Goal: Use online tool/utility: Utilize a website feature to perform a specific function

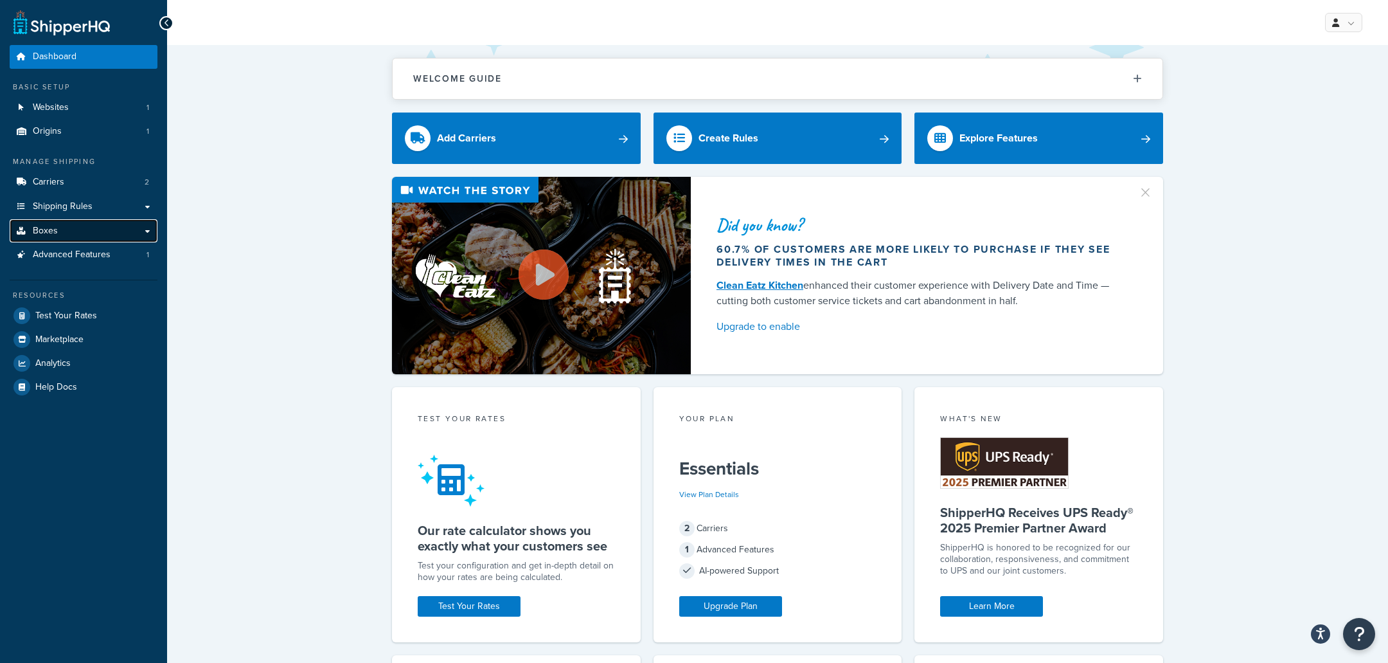
click at [103, 228] on link "Boxes" at bounding box center [84, 231] width 148 height 24
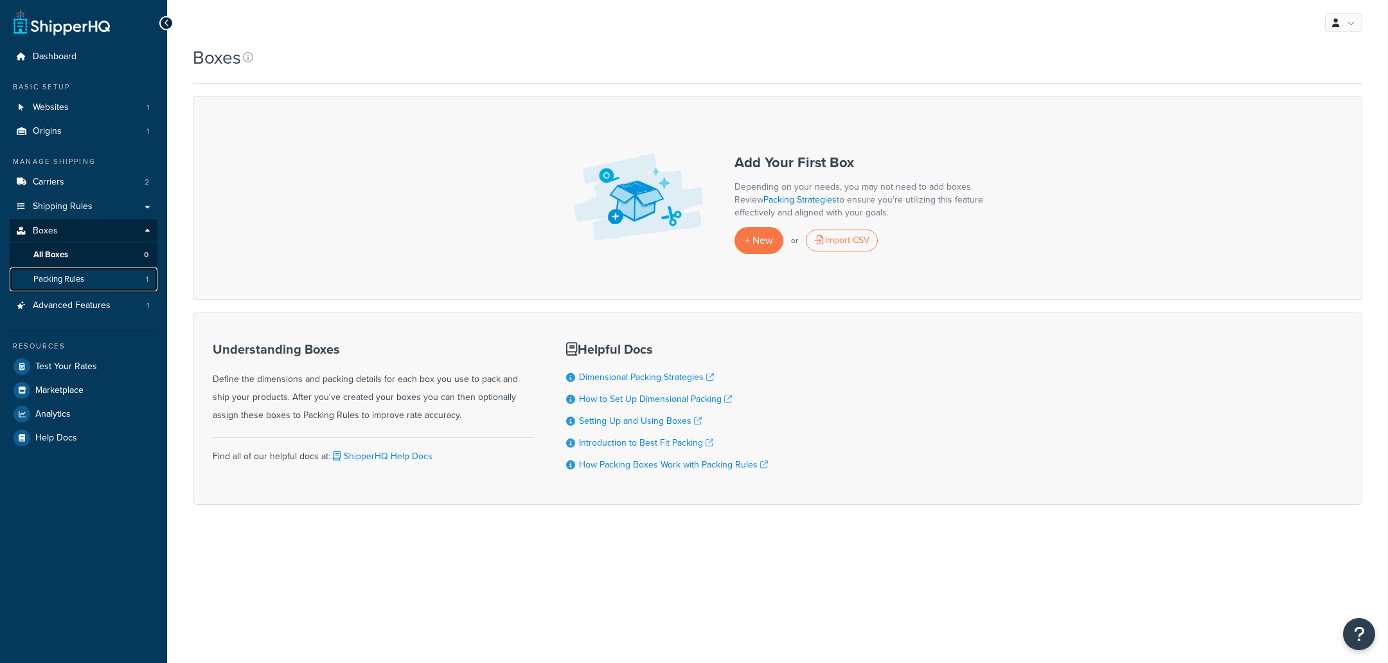
click at [116, 283] on link "Packing Rules 1" at bounding box center [84, 279] width 148 height 24
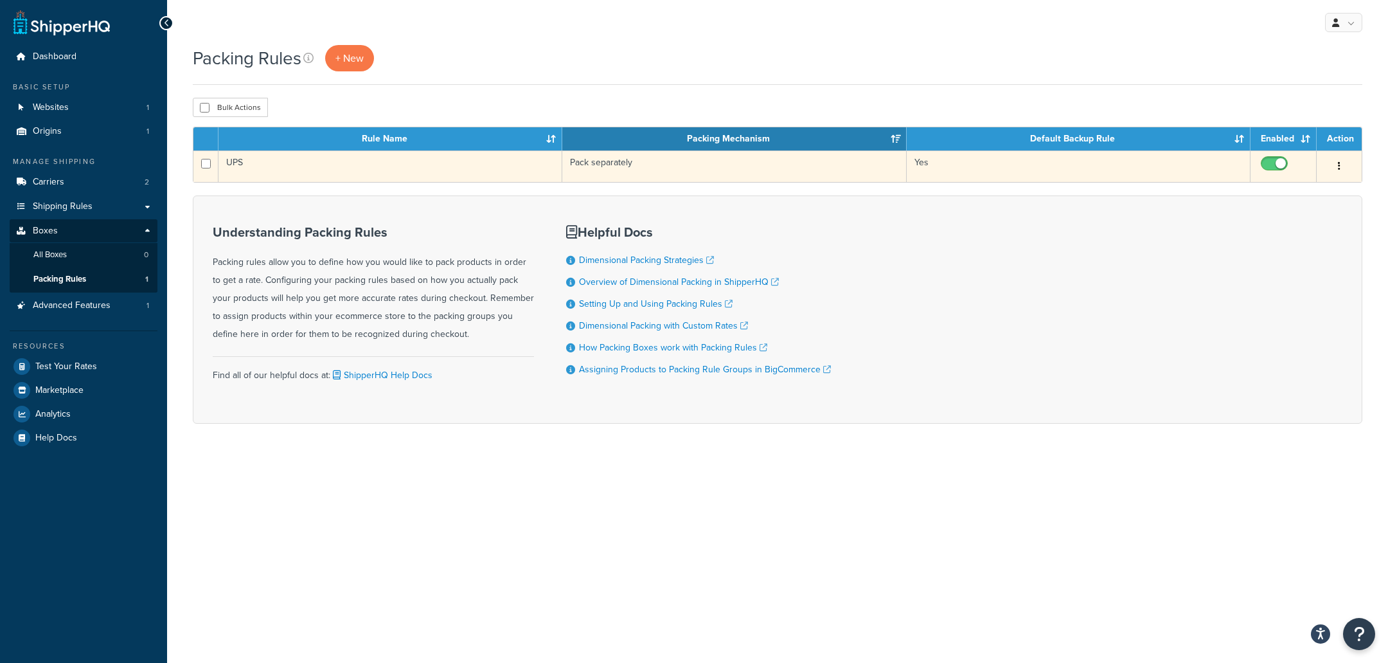
click at [534, 172] on td "UPS" at bounding box center [391, 165] width 344 height 31
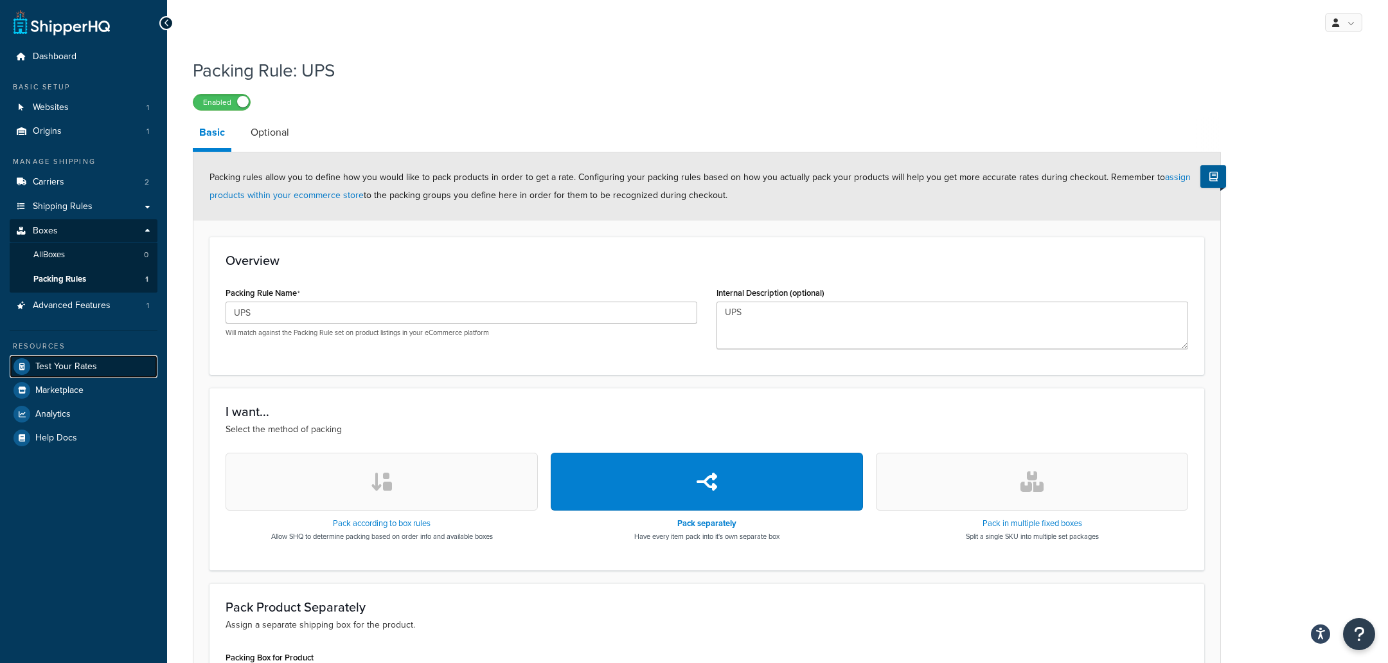
click at [119, 364] on link "Test Your Rates" at bounding box center [84, 366] width 148 height 23
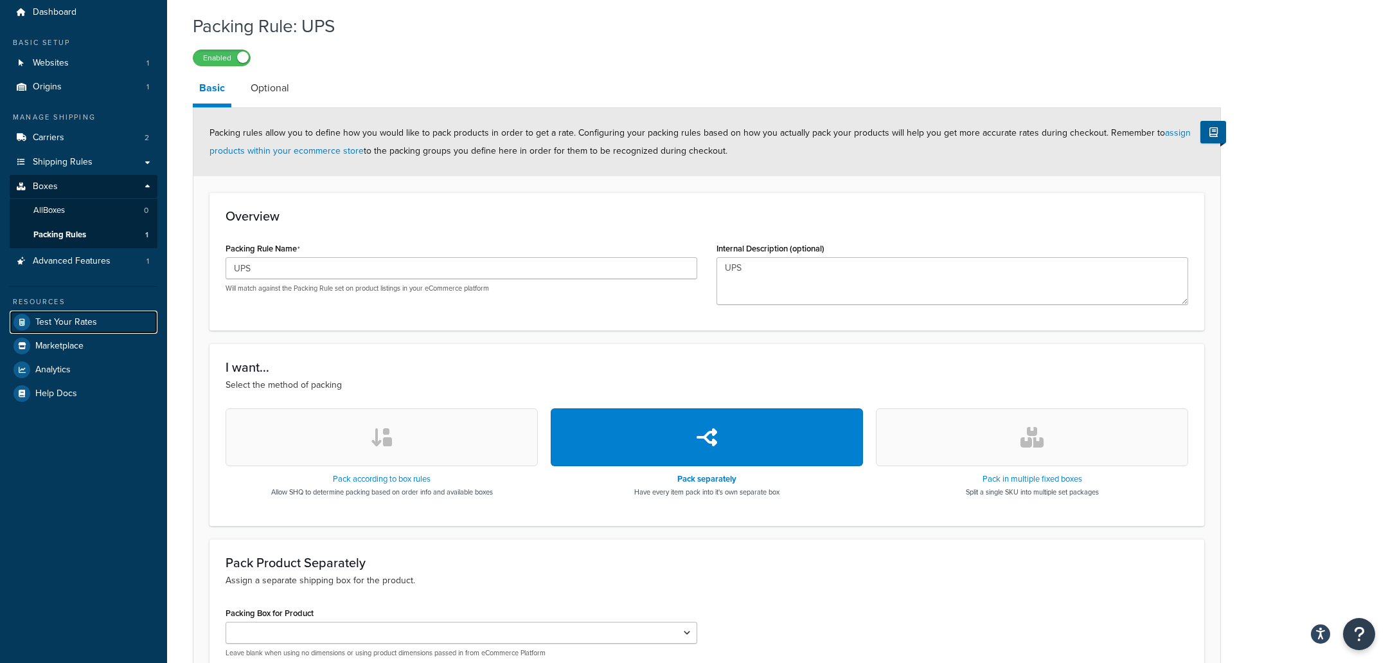
scroll to position [33, 0]
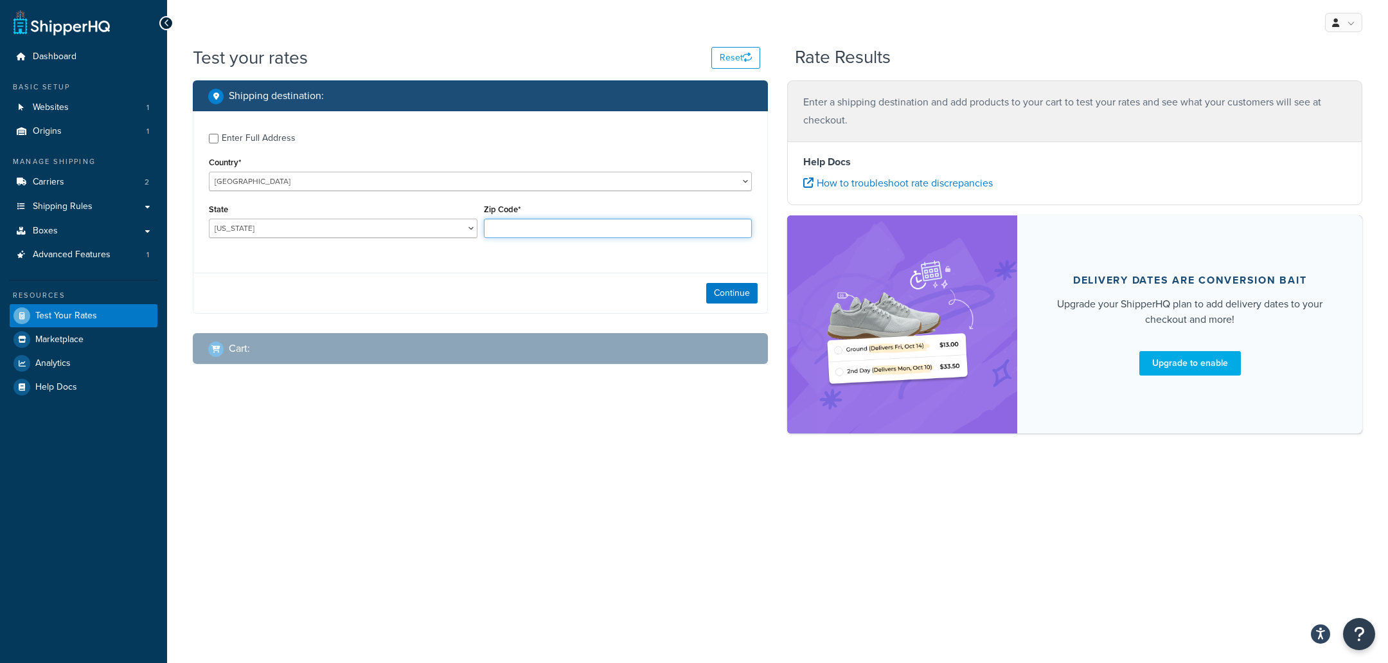
click at [517, 223] on input "Zip Code*" at bounding box center [618, 228] width 269 height 19
type input "55936"
click at [279, 140] on div "Enter Full Address" at bounding box center [259, 138] width 74 height 18
click at [219, 140] on input "Enter Full Address" at bounding box center [214, 139] width 10 height 10
checkbox input "true"
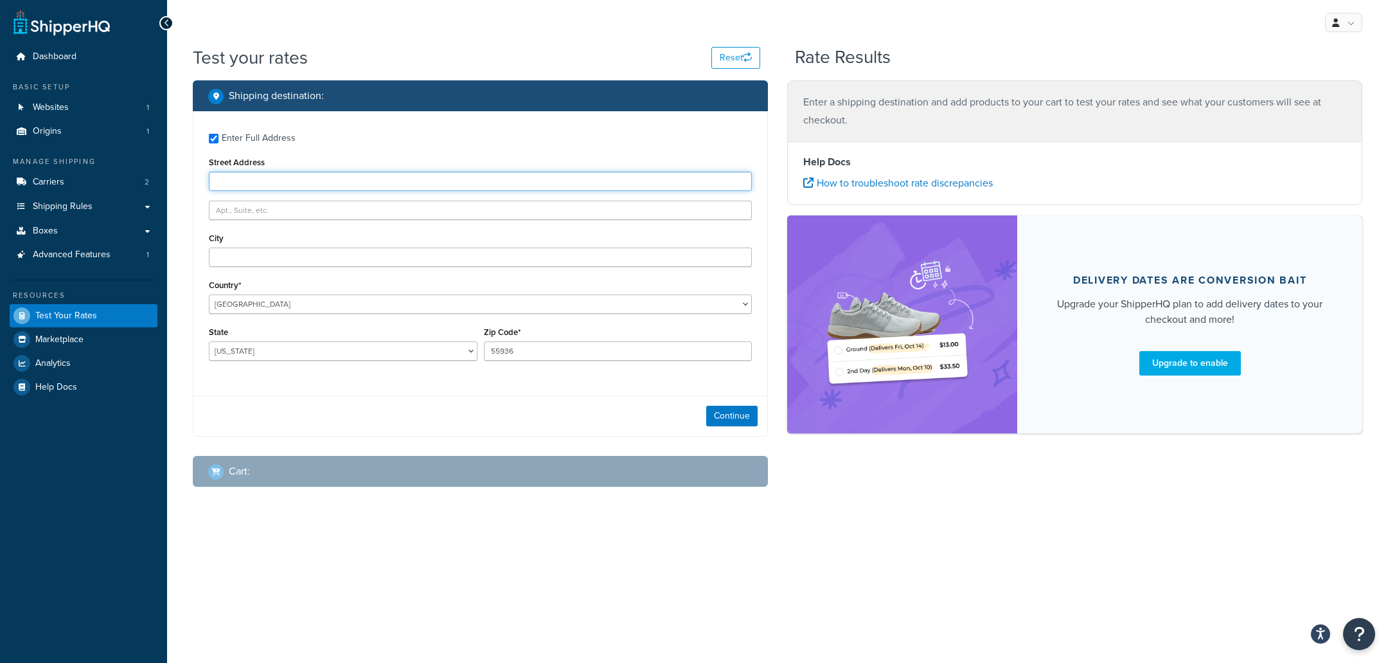
click at [383, 176] on input "Street Address" at bounding box center [480, 181] width 543 height 19
paste input "26980 740th ave"
type input "26980 740th ave"
click at [316, 255] on input "City" at bounding box center [480, 256] width 543 height 19
paste input "Grand meadow"
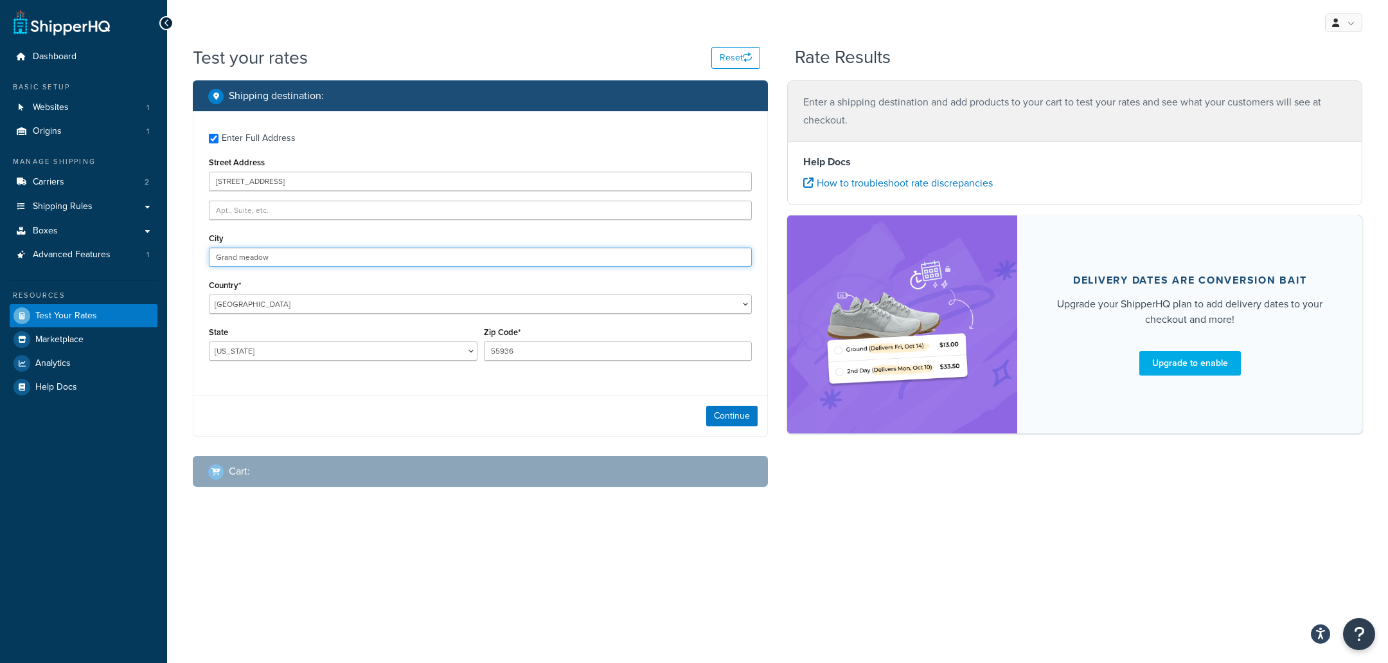
type input "Grand meadow"
click at [209, 341] on select "Alabama Alaska American Samoa Arizona Arkansas Armed Forces Americas Armed Forc…" at bounding box center [343, 350] width 269 height 19
click option "Michigan" at bounding box center [0, 0] width 0 height 0
click at [209, 341] on select "Alabama Alaska American Samoa Arizona Arkansas Armed Forces Americas Armed Forc…" at bounding box center [343, 350] width 269 height 19
select select "MN"
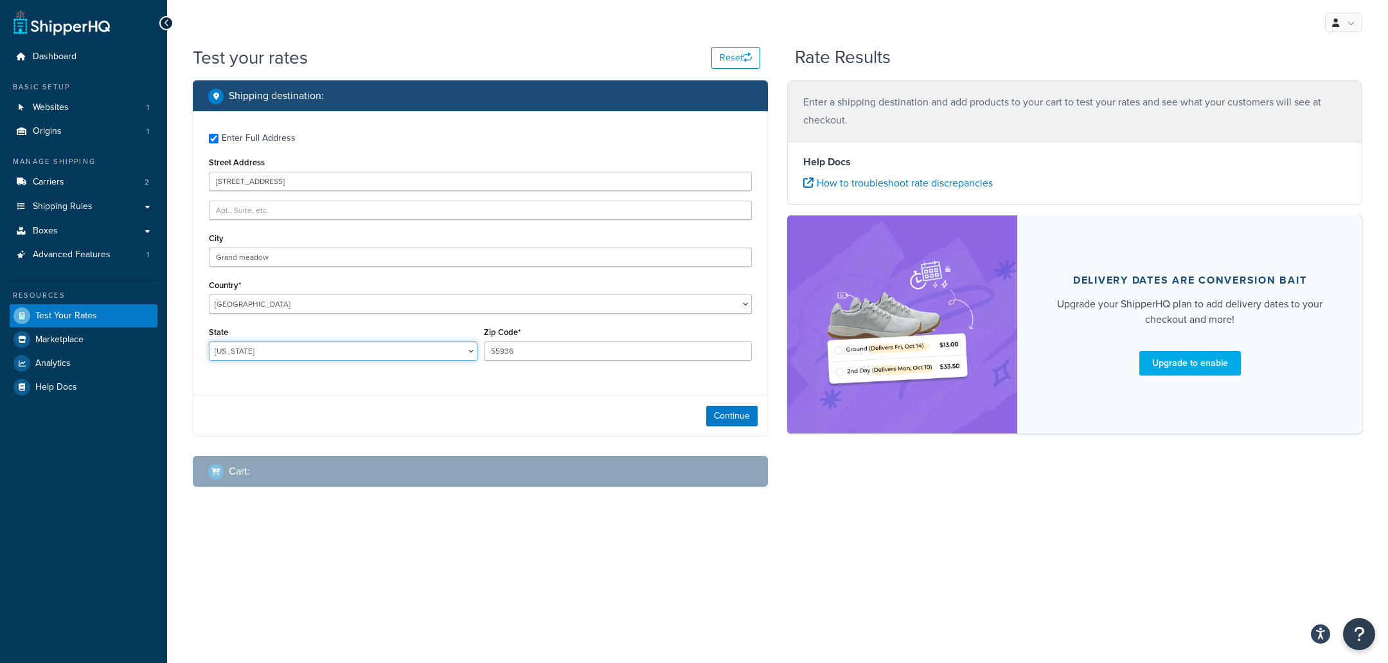
click option "Minnesota" at bounding box center [0, 0] width 0 height 0
click at [727, 415] on button "Continue" at bounding box center [731, 416] width 51 height 21
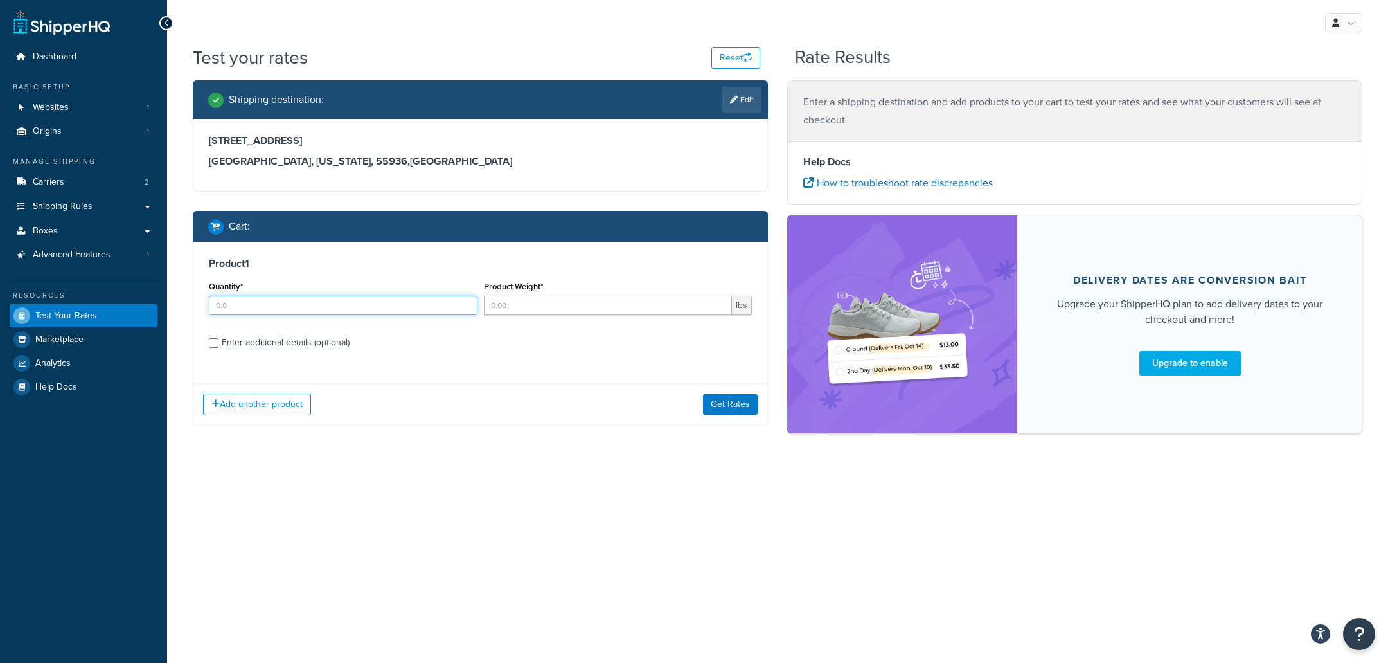
click at [395, 314] on input "Quantity*" at bounding box center [343, 305] width 269 height 19
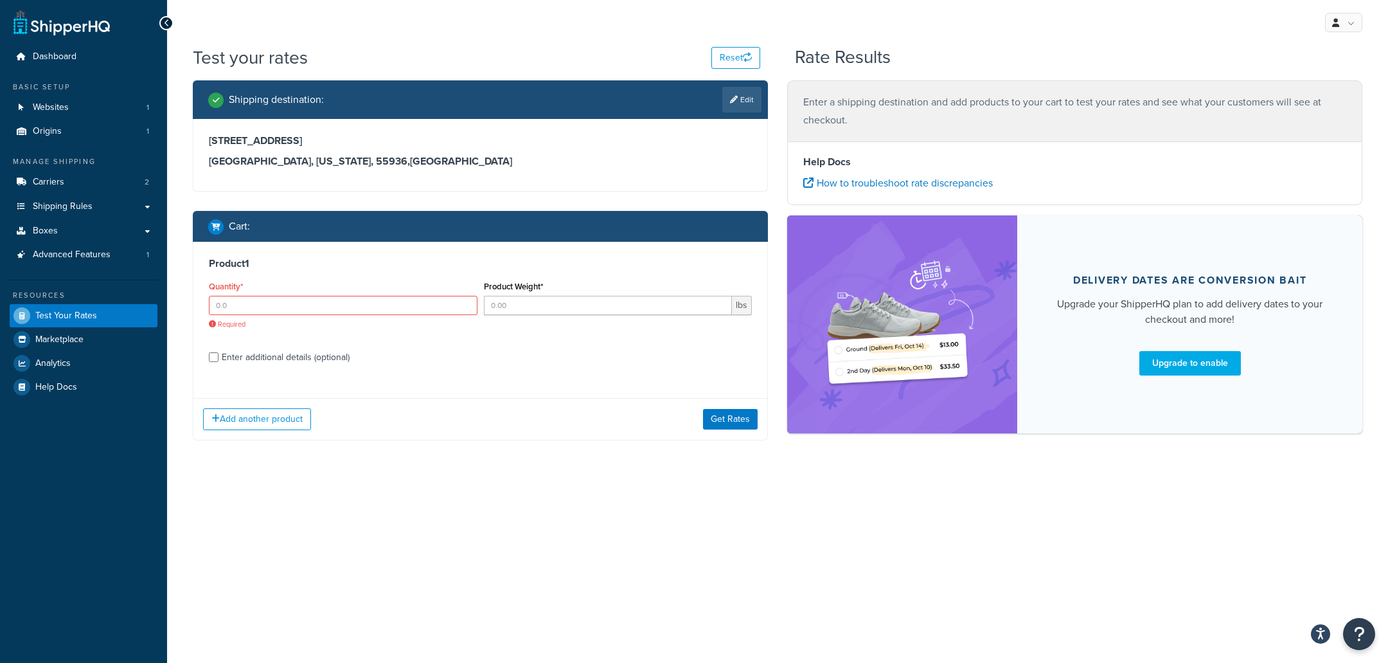
click at [319, 355] on div "Enter additional details (optional)" at bounding box center [286, 357] width 128 height 18
click at [219, 355] on input "Enter additional details (optional)" at bounding box center [214, 357] width 10 height 10
checkbox input "true"
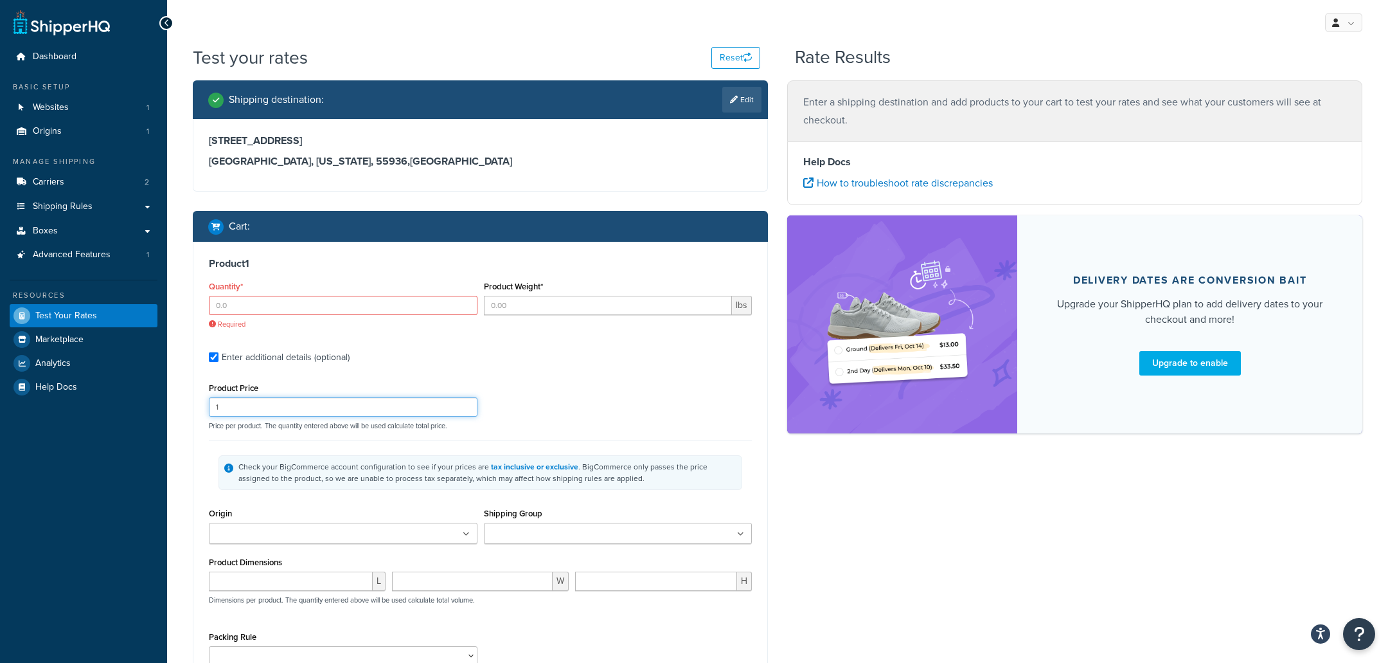
click at [325, 400] on input "1" at bounding box center [343, 406] width 269 height 19
paste input "126.98"
type input "1126.98"
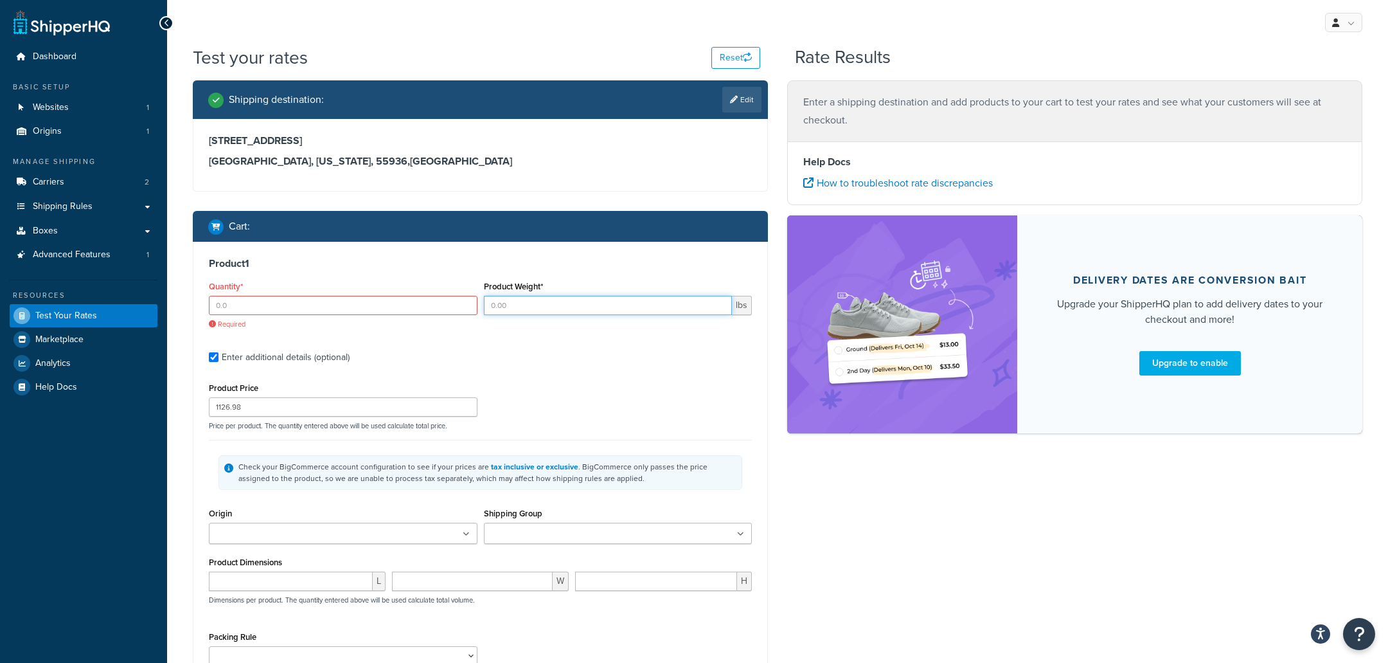
click at [515, 307] on input "Product Weight*" at bounding box center [608, 305] width 249 height 19
type input "20"
click at [327, 586] on input "number" at bounding box center [291, 580] width 164 height 19
type input "6"
type input "24"
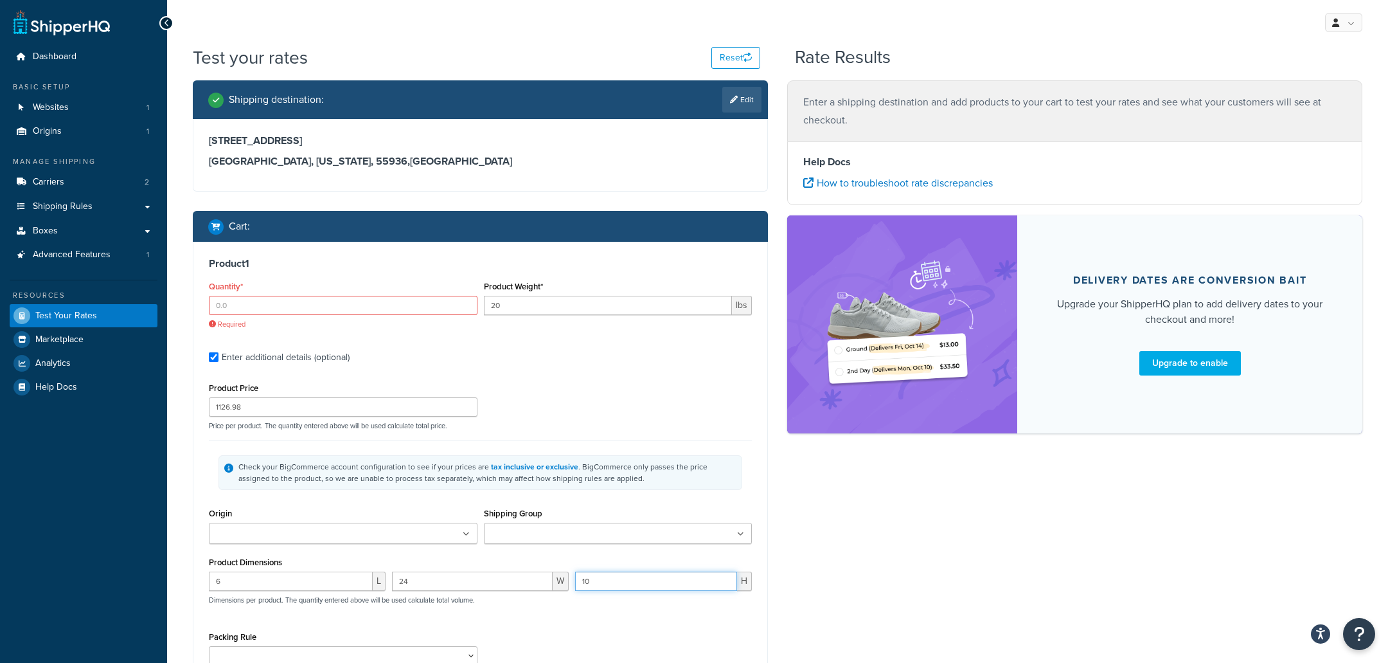
type input "10"
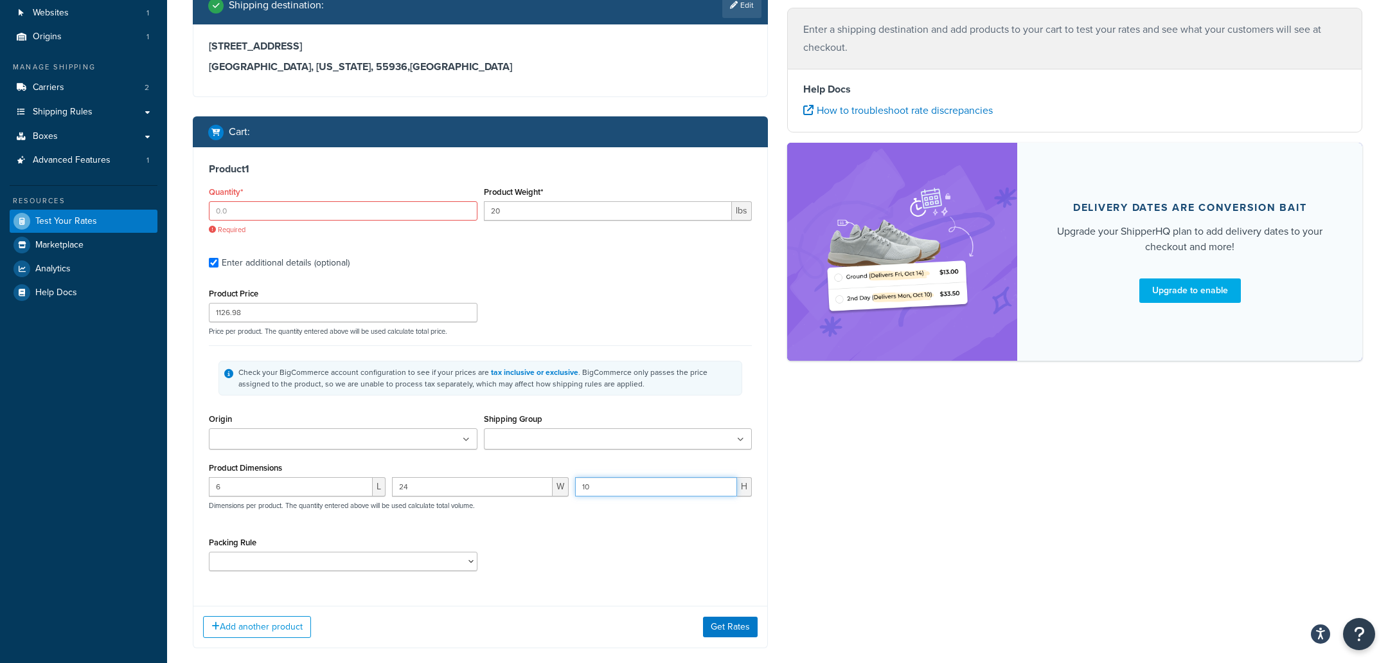
scroll to position [163, 0]
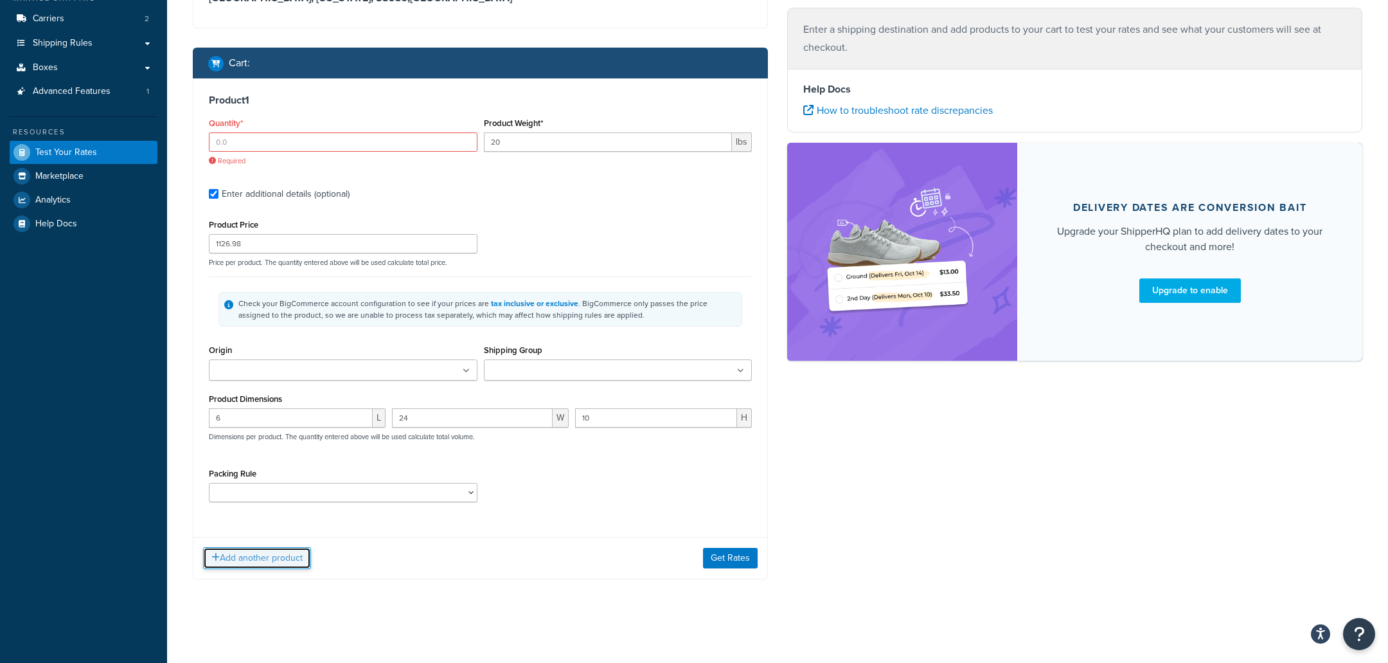
click at [274, 565] on button "Add another product" at bounding box center [257, 558] width 108 height 22
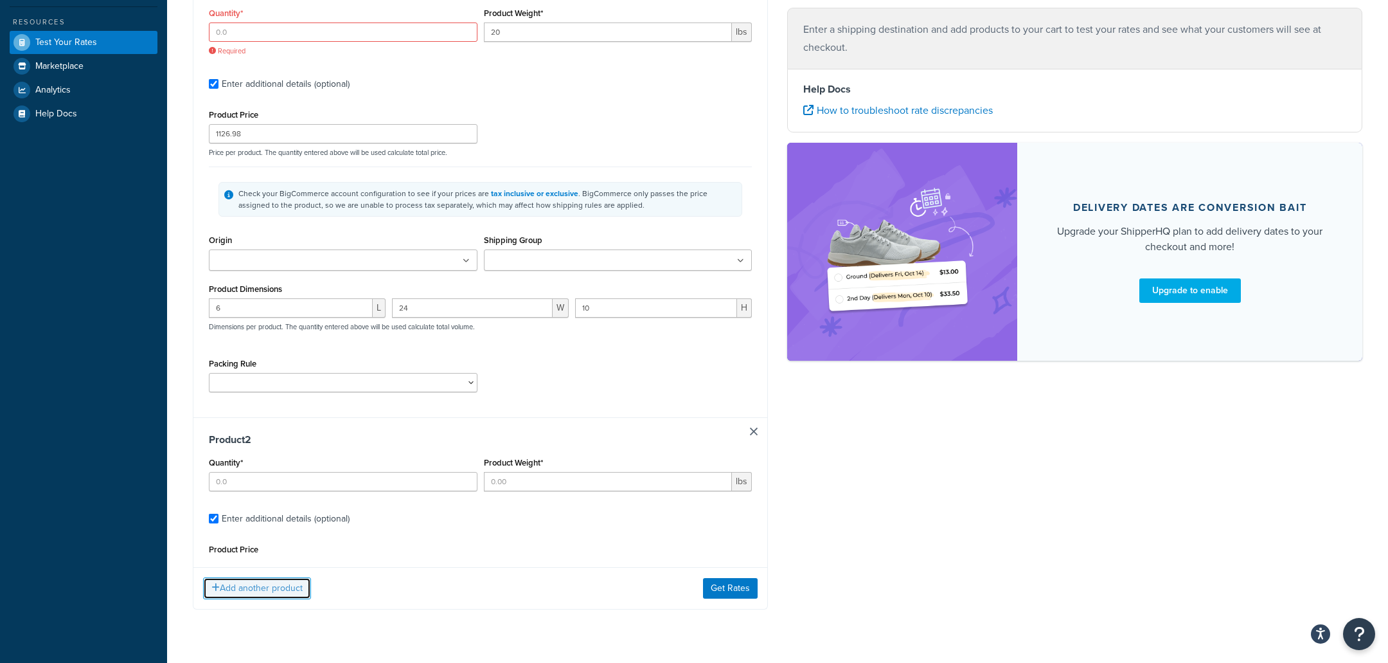
scroll to position [279, 0]
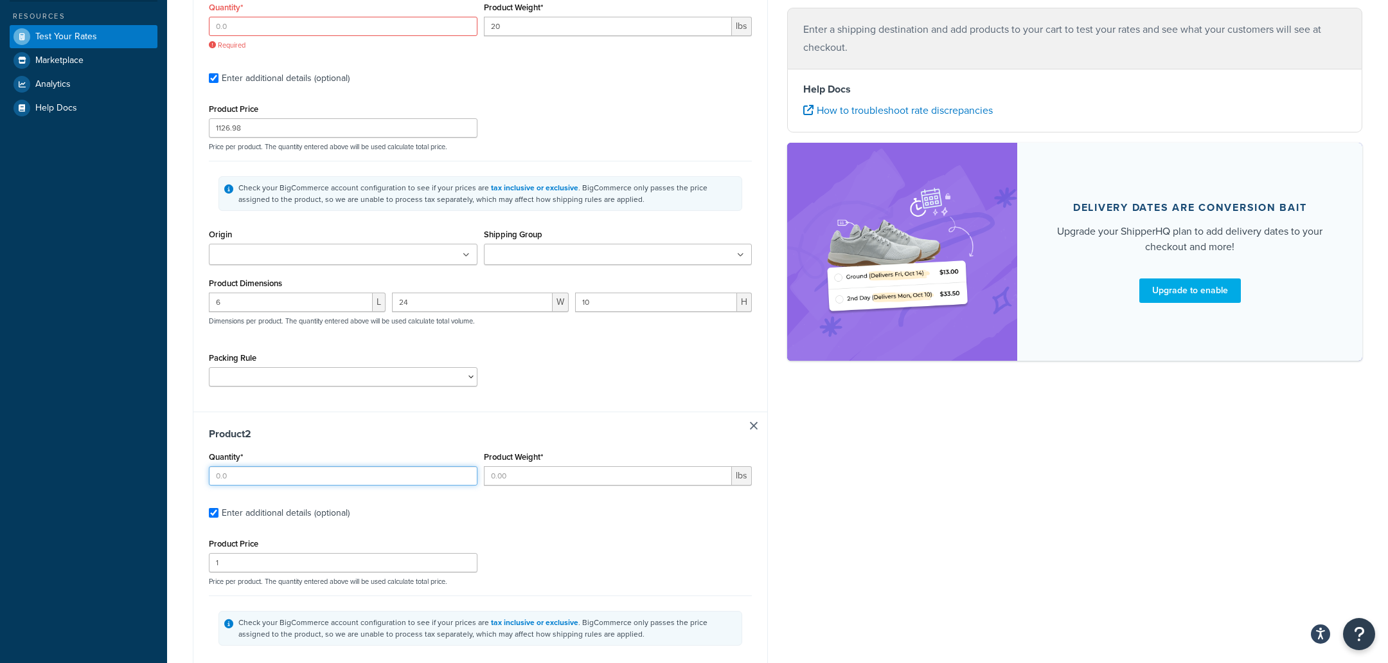
click at [352, 476] on input "Quantity*" at bounding box center [343, 475] width 269 height 19
type input "1"
type input "6"
click at [316, 566] on input "1" at bounding box center [343, 562] width 269 height 19
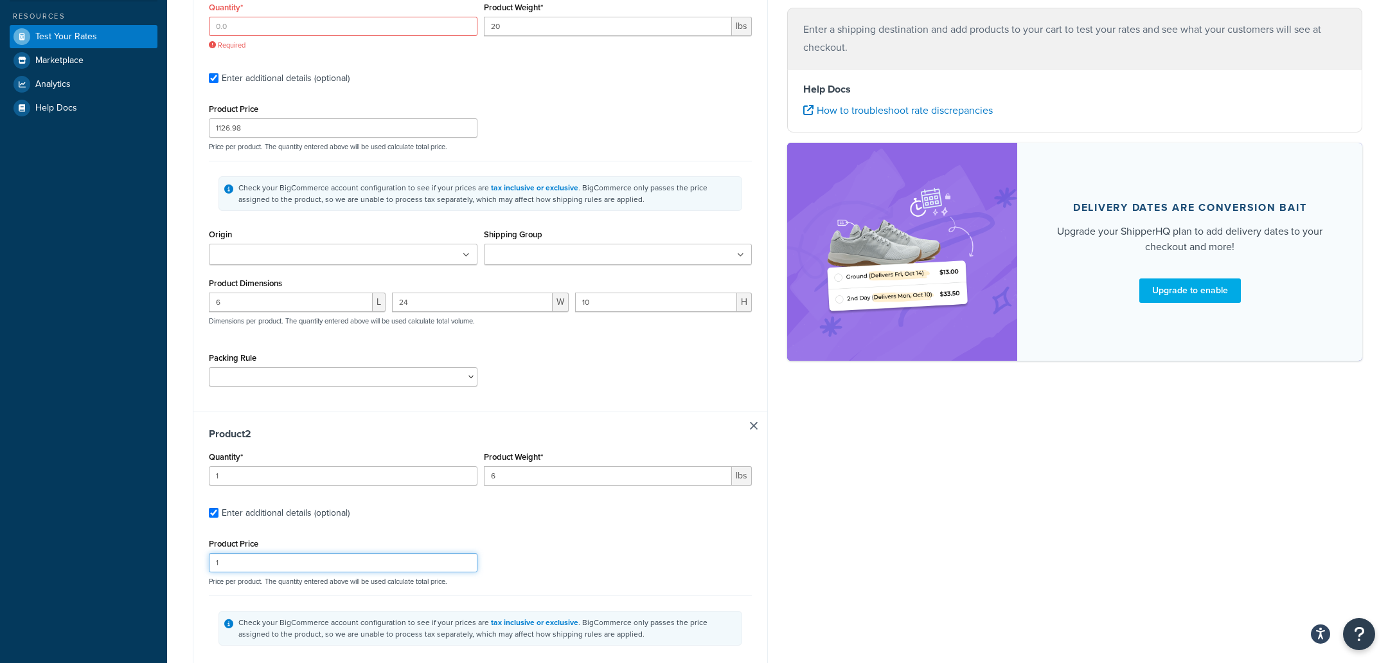
click at [316, 566] on input "1" at bounding box center [343, 562] width 269 height 19
type input "126"
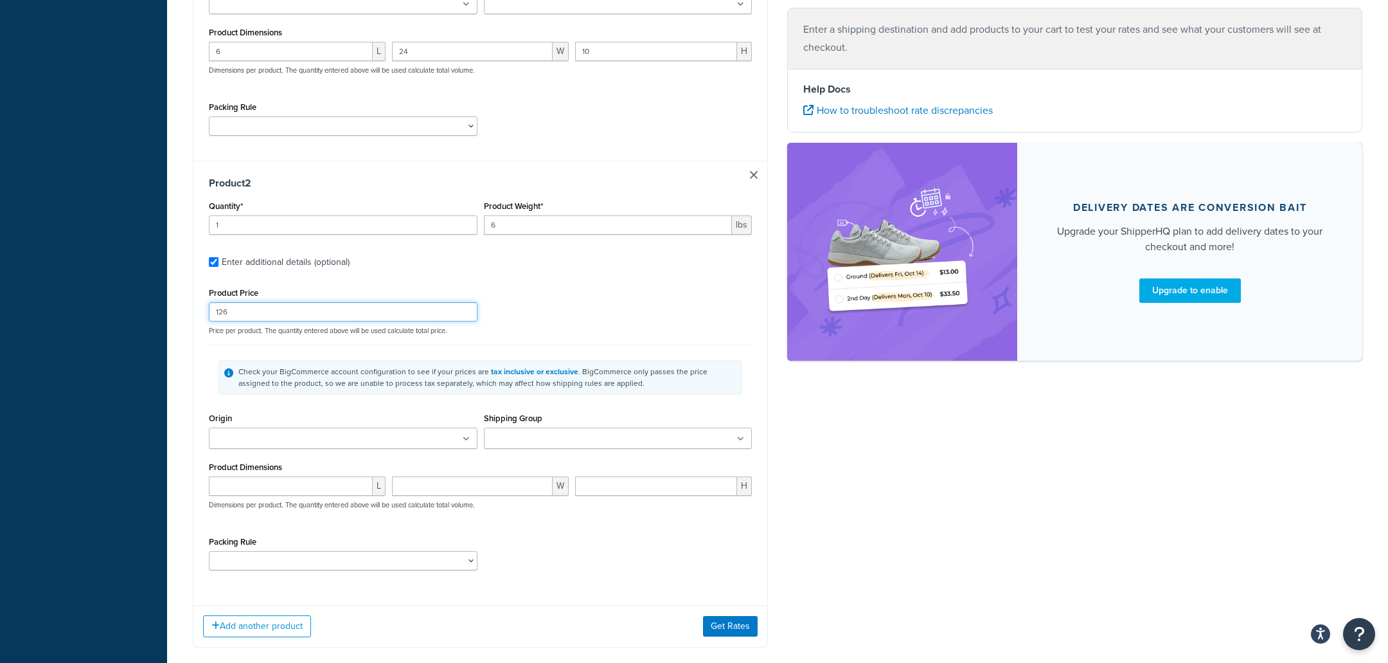
scroll to position [528, 0]
click at [315, 493] on input "number" at bounding box center [291, 487] width 164 height 19
type input "6"
type input "26"
type input "6"
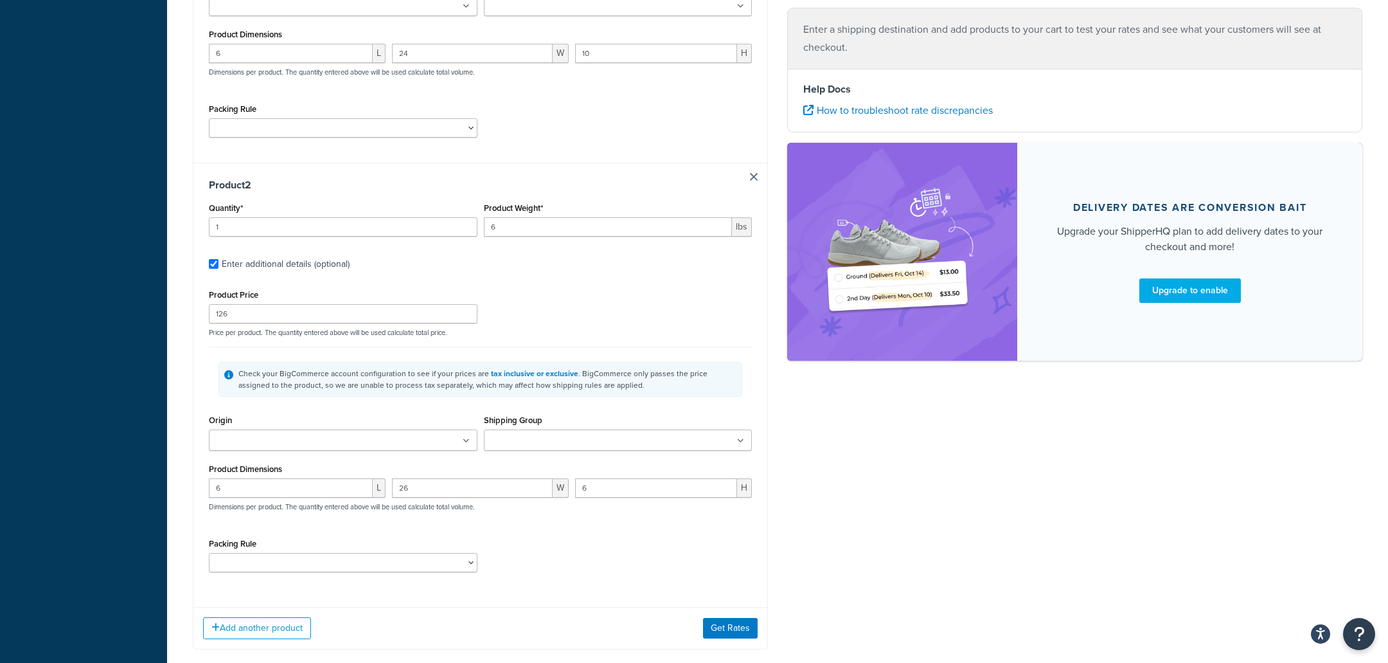
click at [445, 436] on ul at bounding box center [343, 439] width 269 height 21
click at [391, 400] on div "Check your BigCommerce account configuration to see if your prices are tax incl…" at bounding box center [480, 378] width 543 height 65
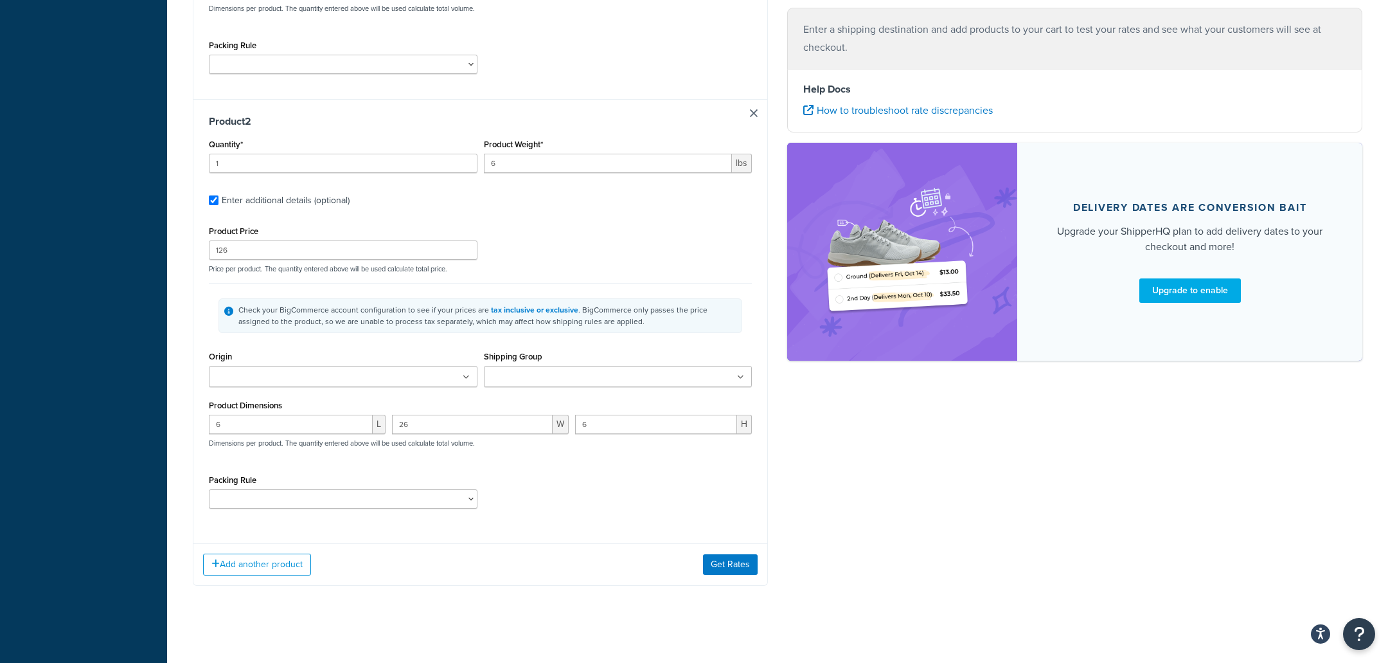
scroll to position [599, 0]
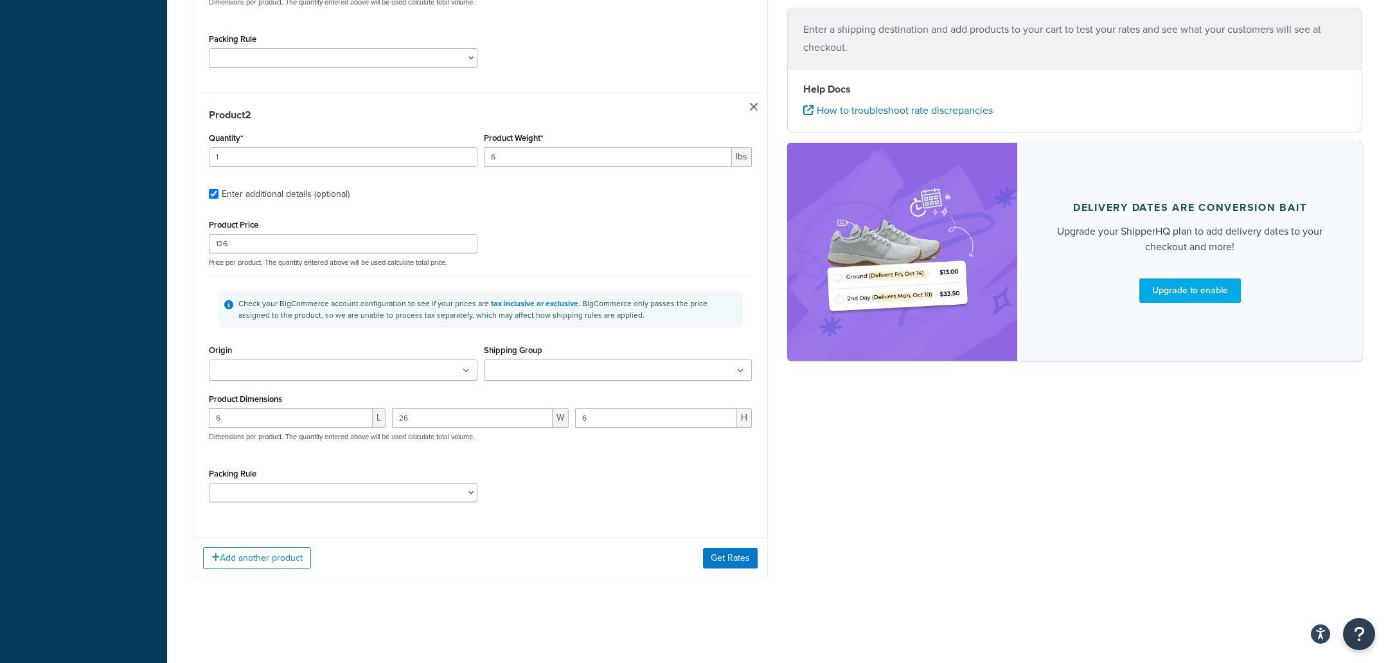
click at [314, 477] on div "Packing Rule UPS" at bounding box center [343, 483] width 269 height 37
select select "2347"
click option "UPS" at bounding box center [0, 0] width 0 height 0
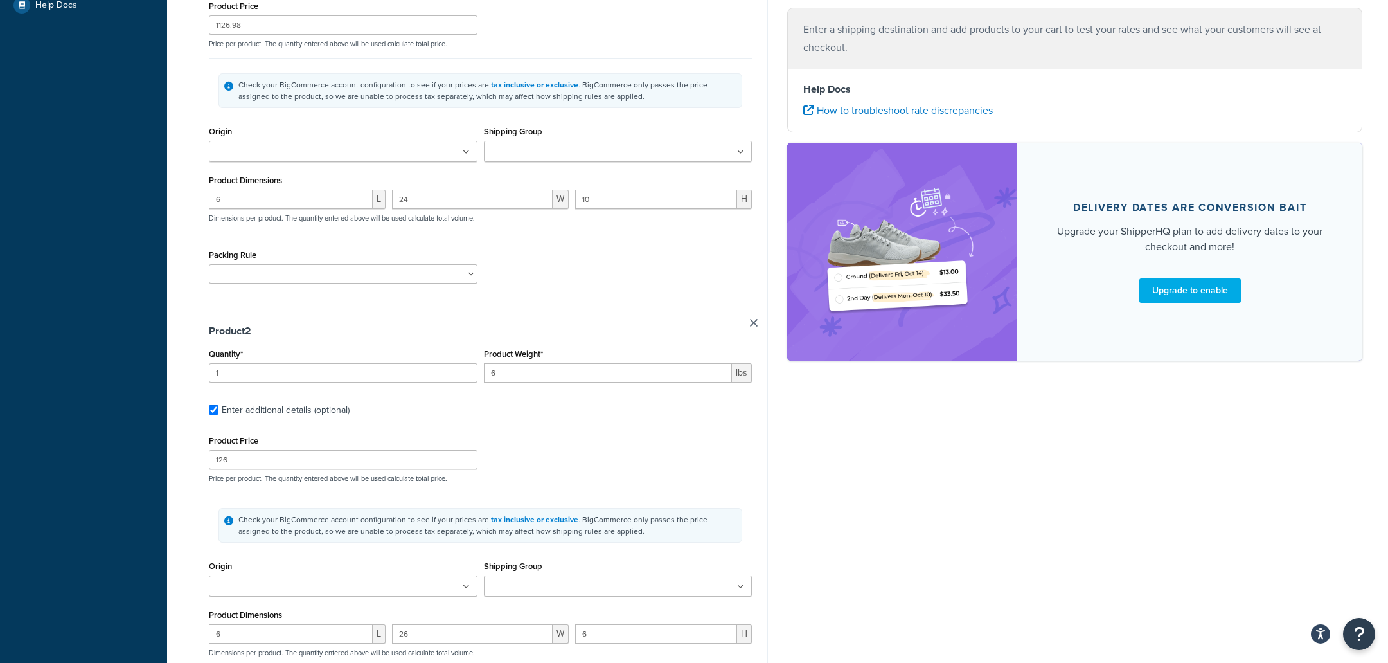
scroll to position [204, 0]
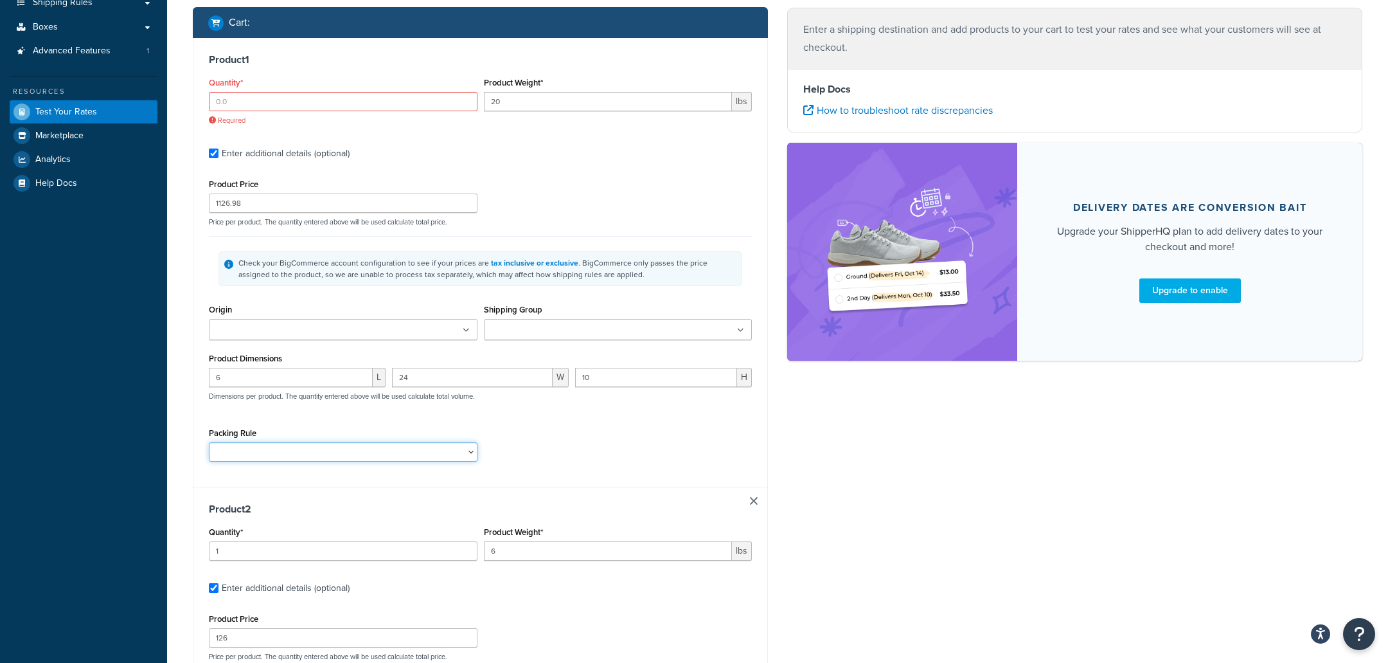
select select "2347"
click option "UPS" at bounding box center [0, 0] width 0 height 0
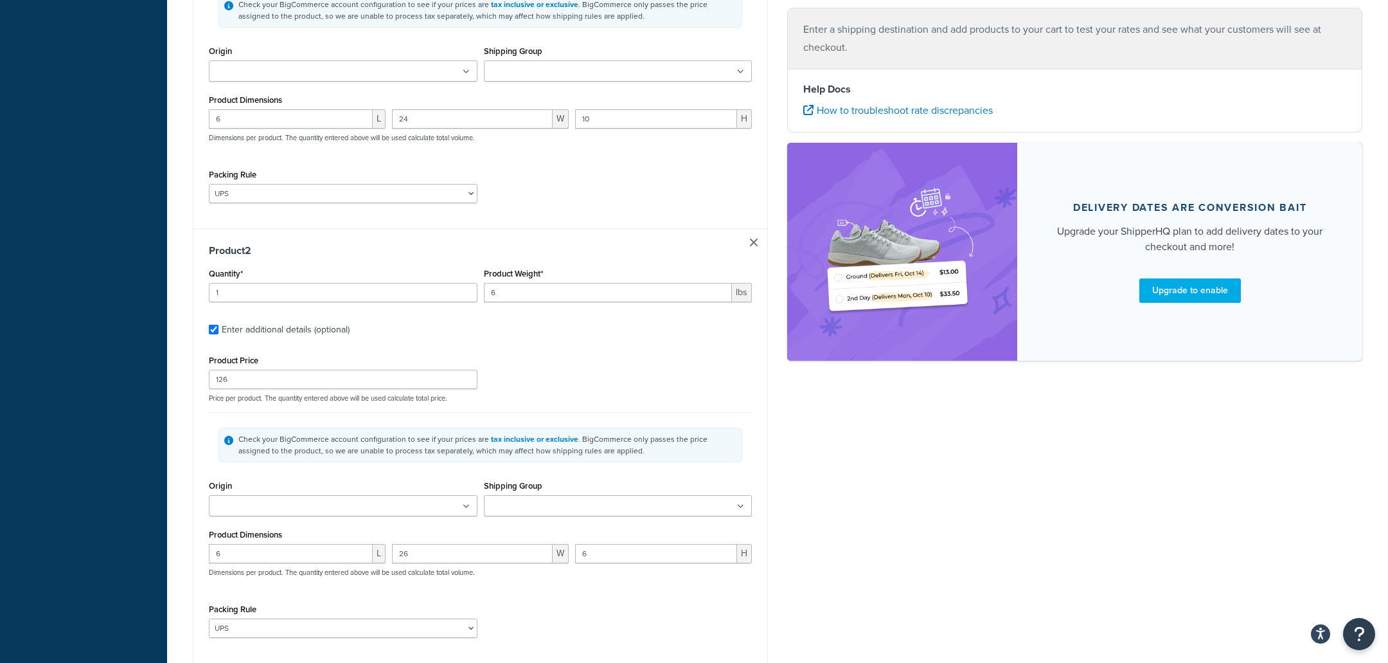
scroll to position [599, 0]
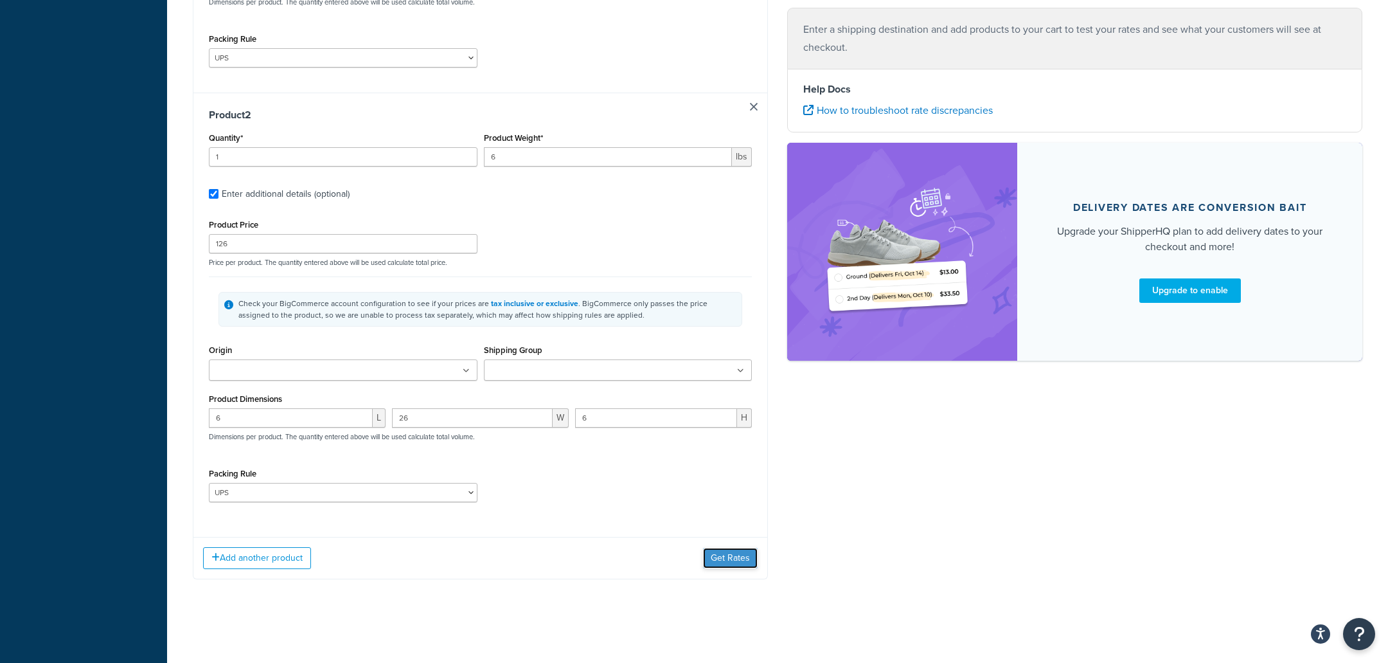
click at [742, 565] on button "Get Rates" at bounding box center [730, 558] width 55 height 21
click at [722, 563] on button "Get Rates" at bounding box center [730, 558] width 55 height 21
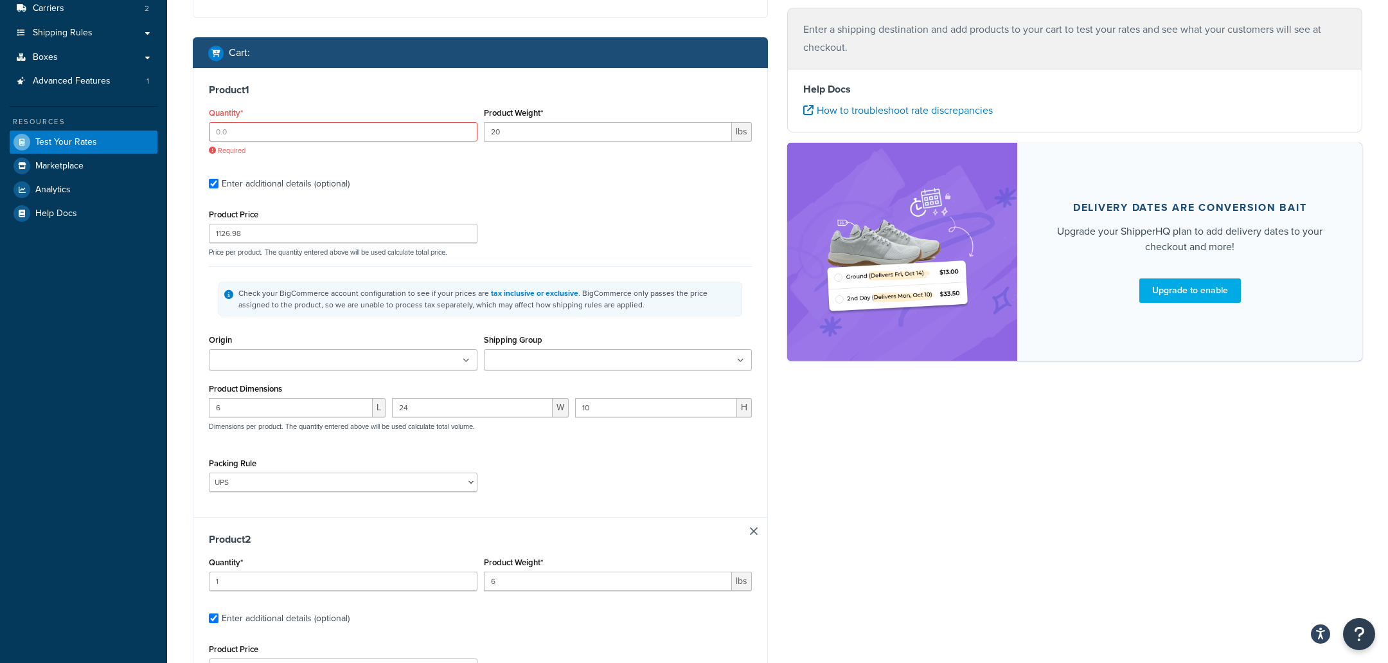
scroll to position [146, 0]
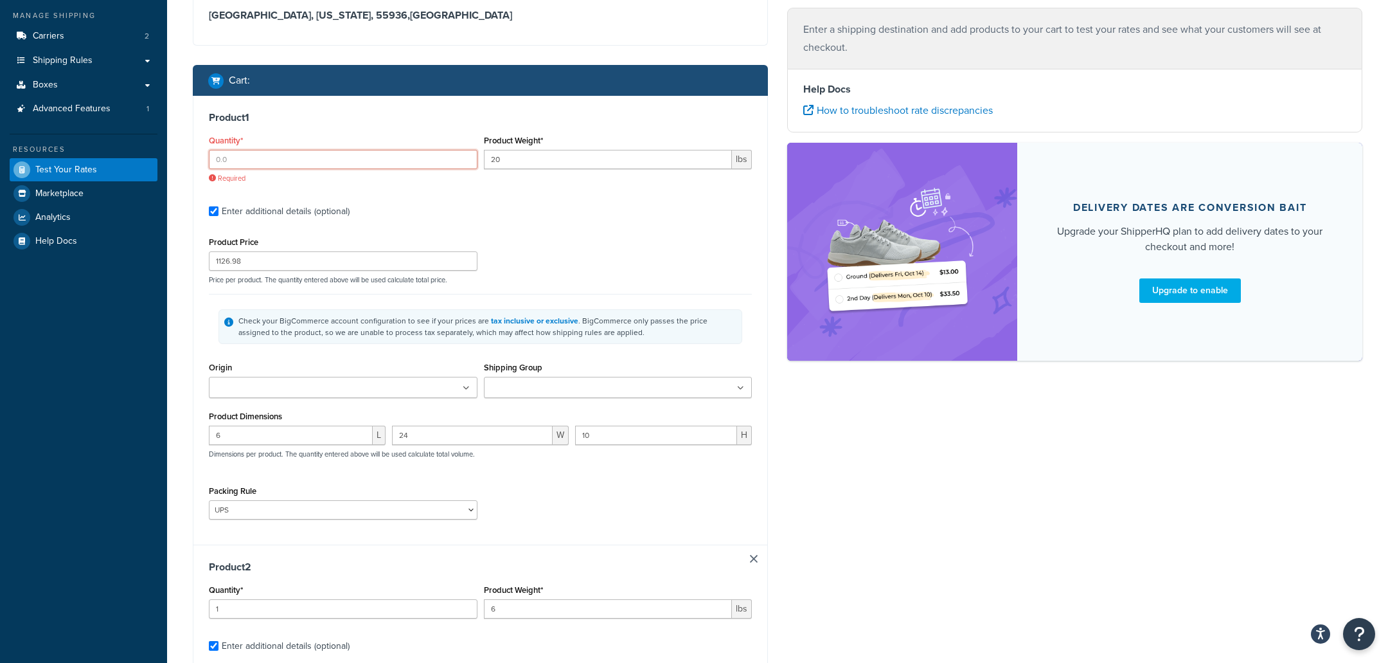
click at [404, 163] on input "Quantity*" at bounding box center [343, 159] width 269 height 19
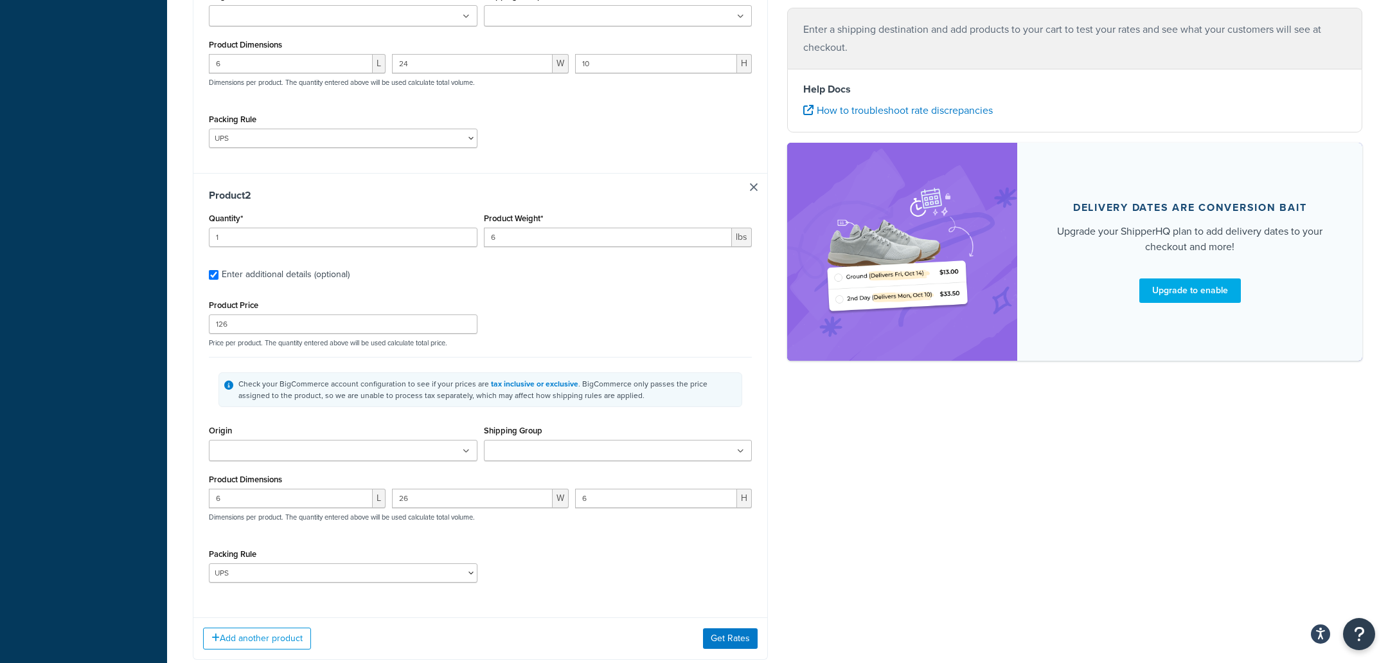
scroll to position [584, 0]
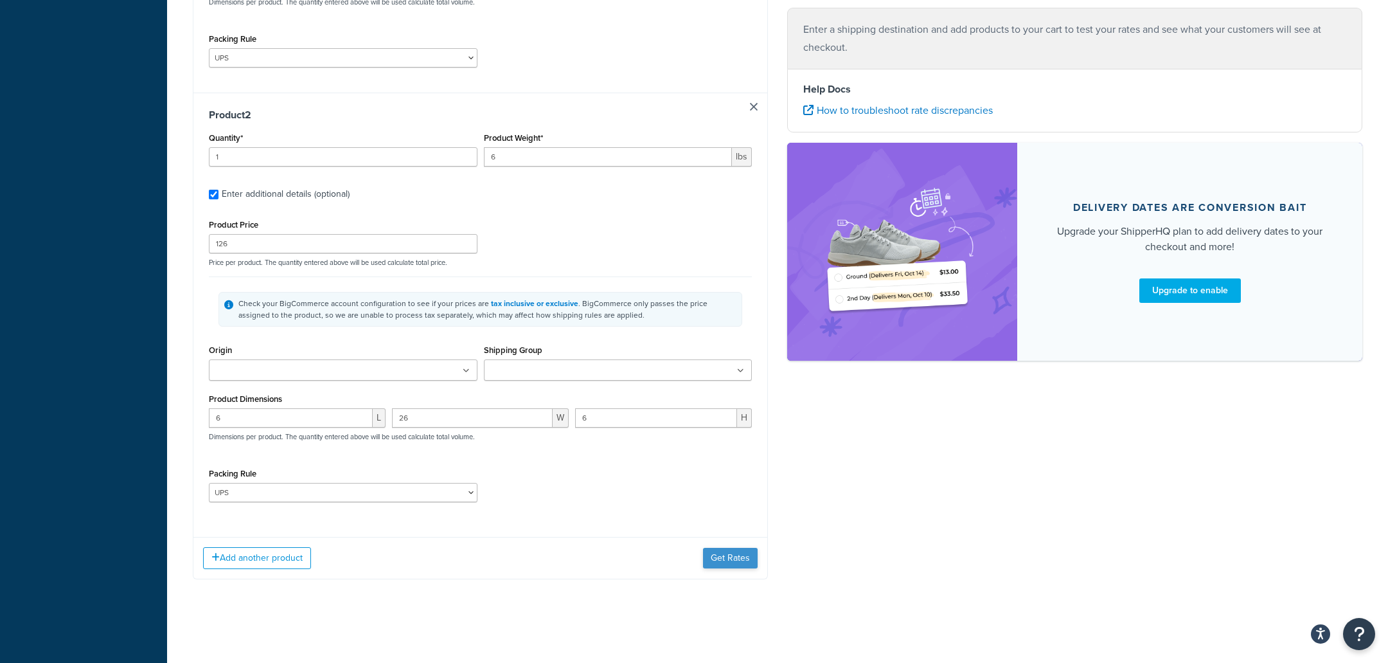
type input "1"
click at [742, 565] on button "Get Rates" at bounding box center [730, 558] width 55 height 21
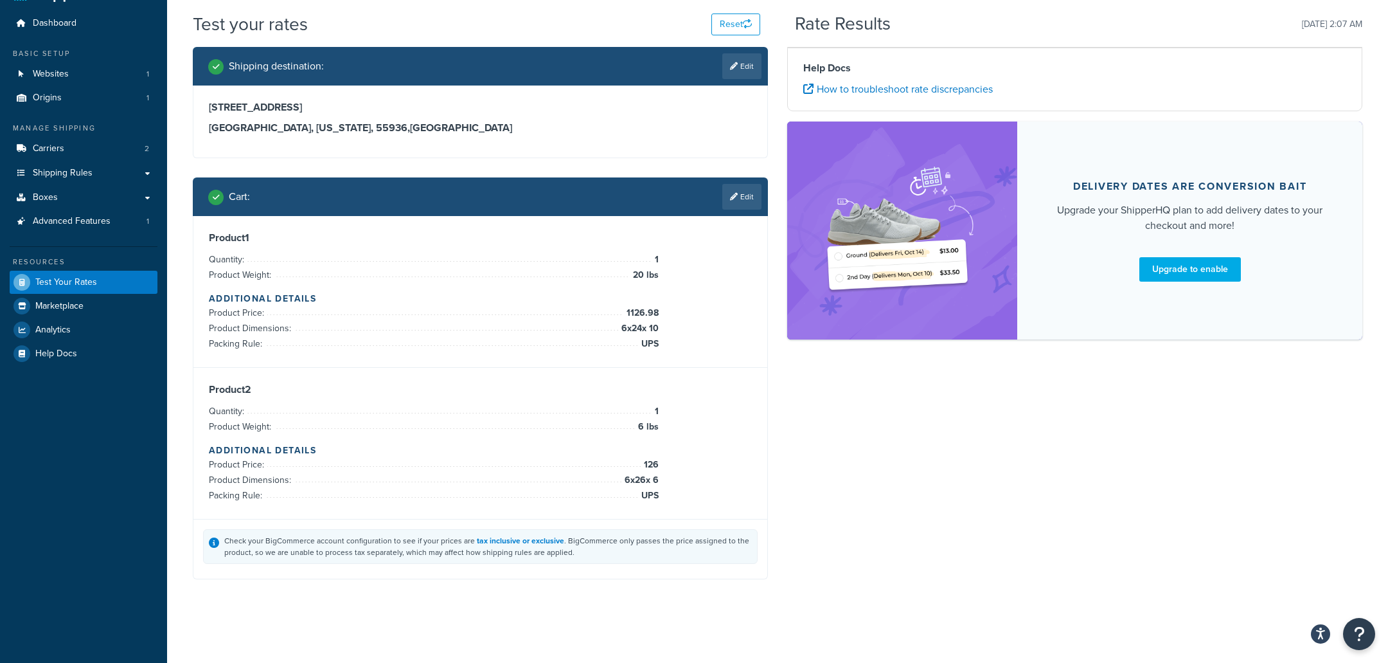
scroll to position [33, 0]
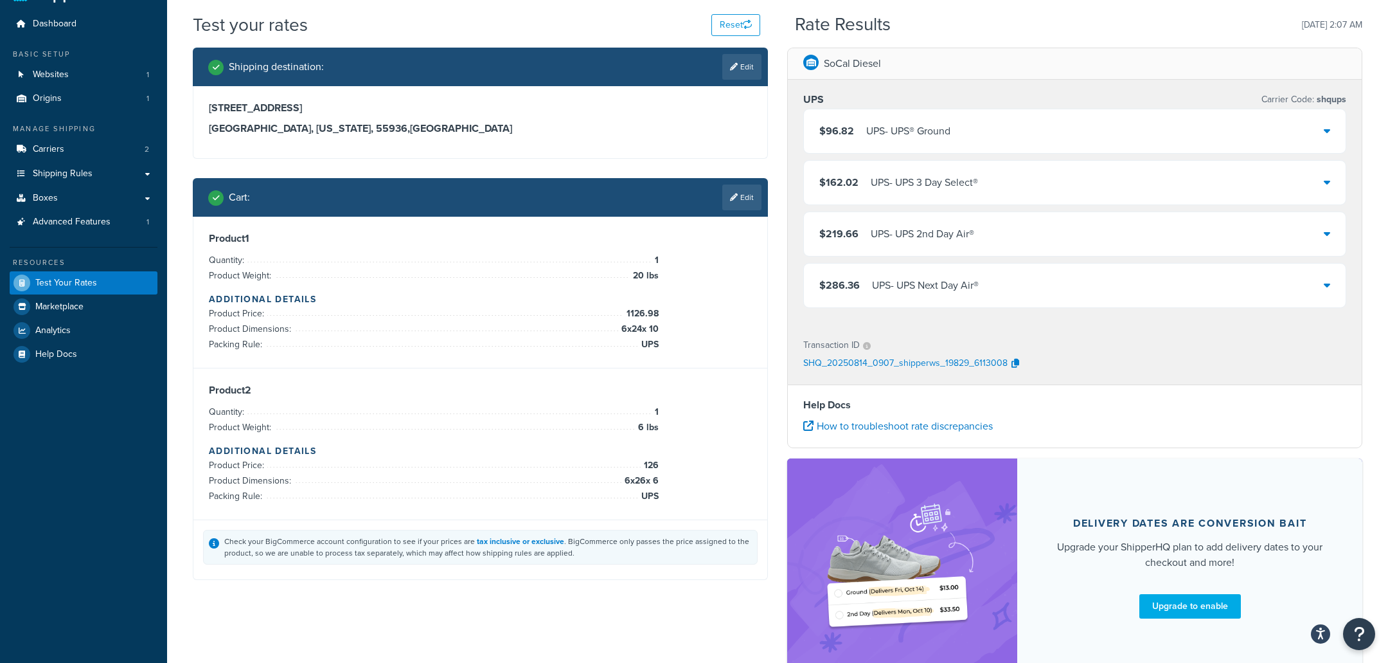
click at [910, 139] on div "UPS - UPS® Ground" at bounding box center [908, 131] width 84 height 18
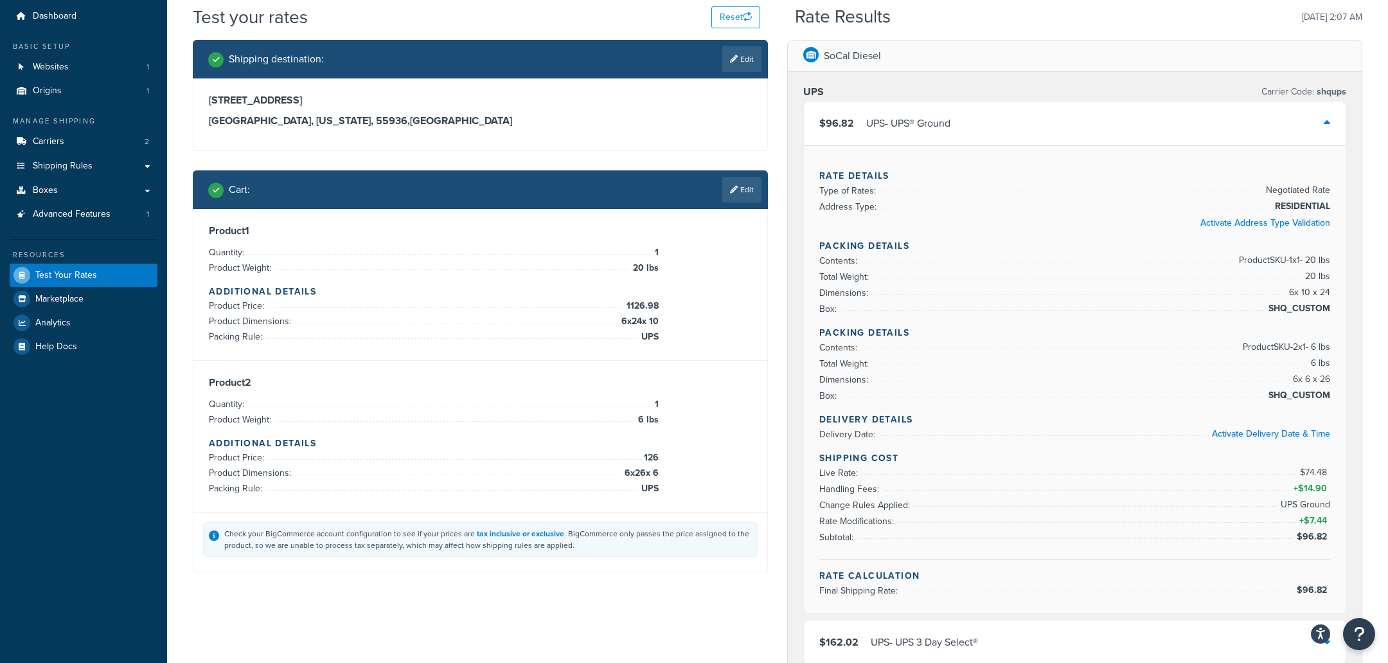
scroll to position [41, 0]
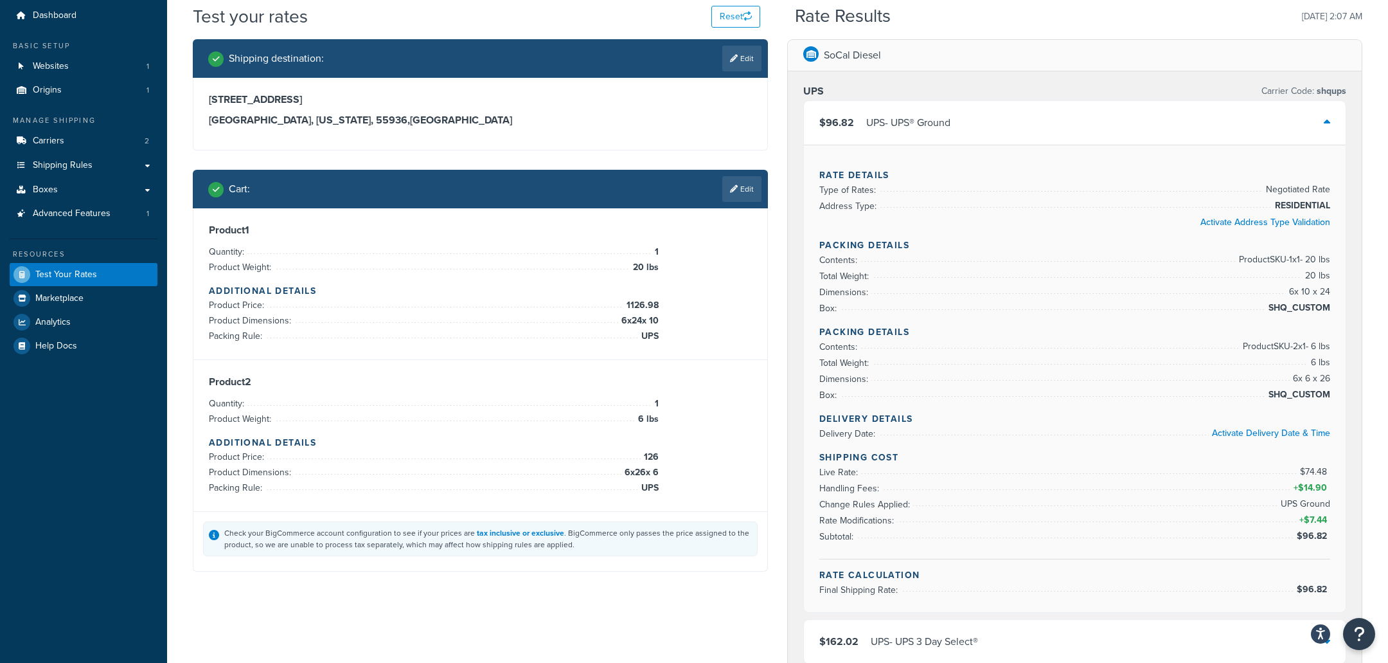
click at [765, 191] on div "Cart : Edit" at bounding box center [480, 189] width 575 height 39
click at [757, 191] on link "Edit" at bounding box center [741, 189] width 39 height 26
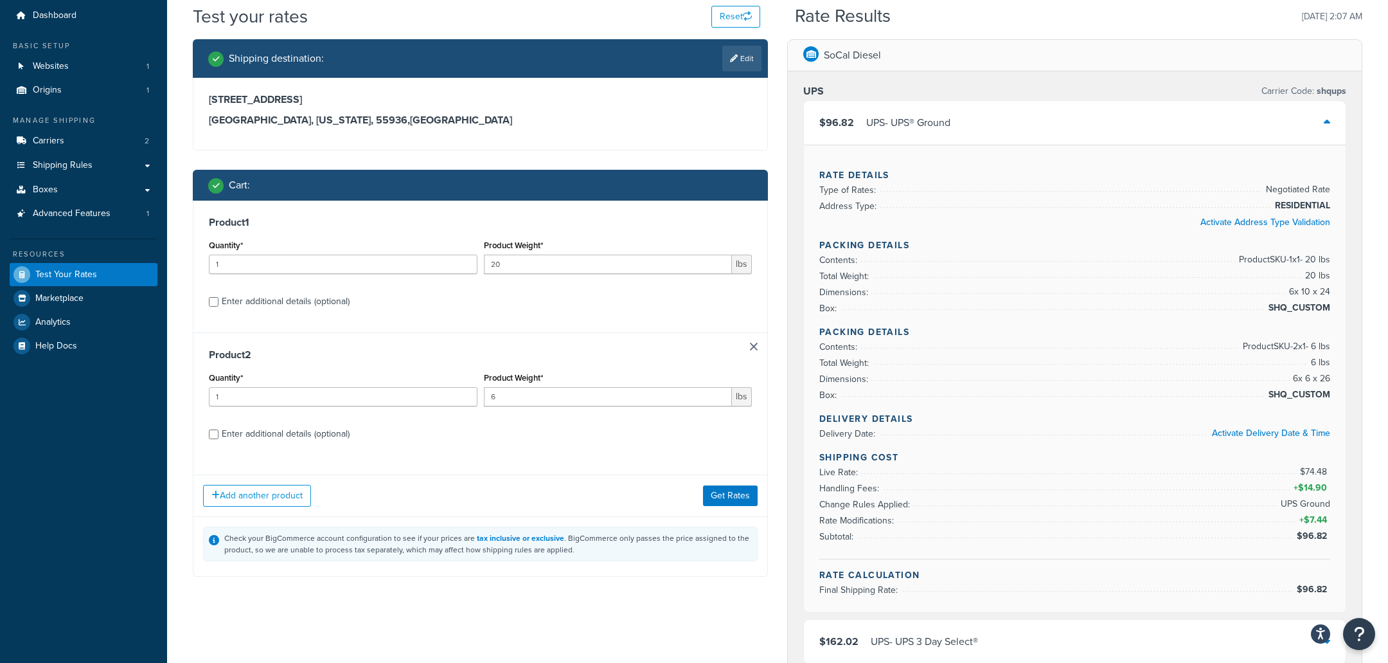
click at [311, 300] on div "Enter additional details (optional)" at bounding box center [286, 301] width 128 height 18
click at [219, 300] on input "Enter additional details (optional)" at bounding box center [214, 302] width 10 height 10
checkbox input "true"
select select "2347"
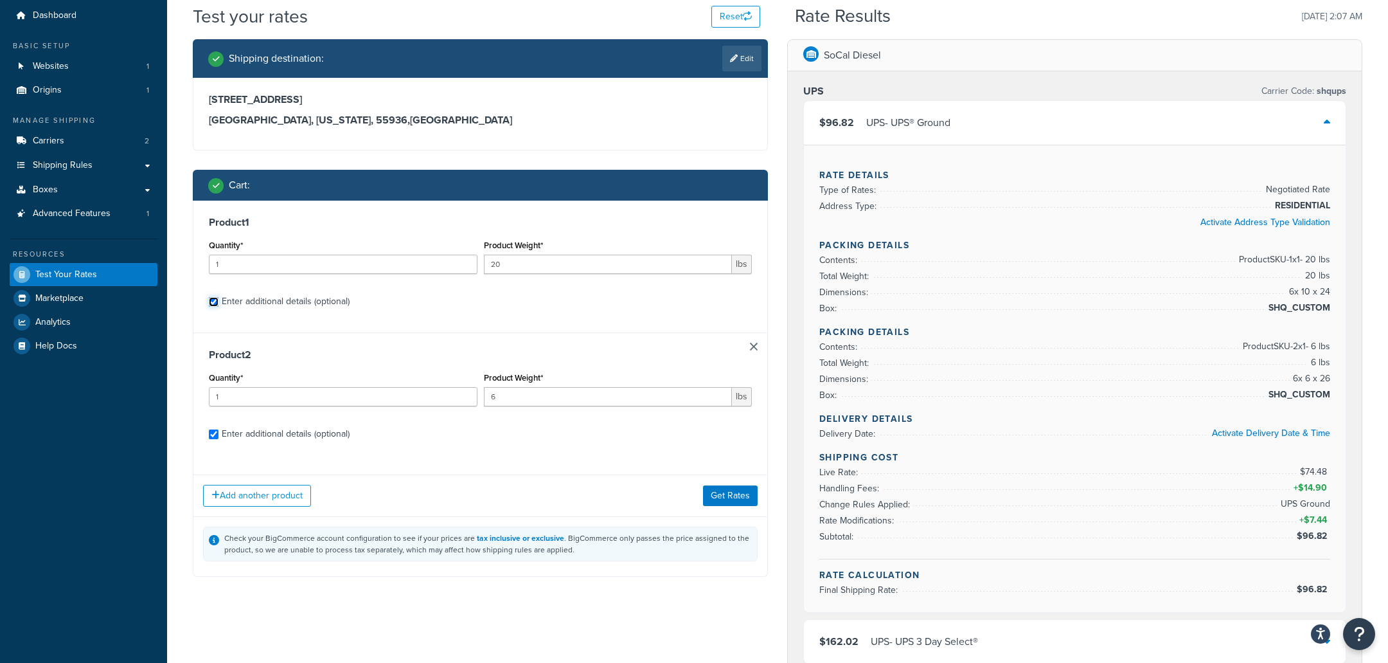
select select "2347"
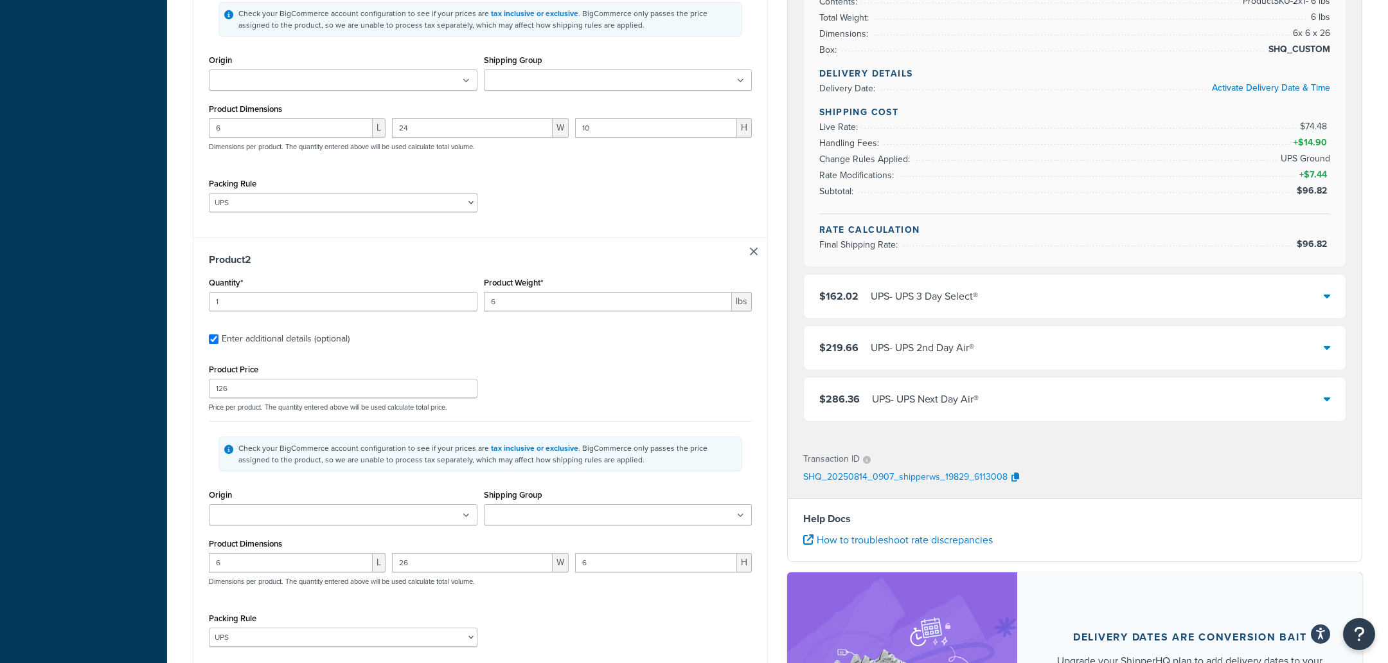
scroll to position [622, 0]
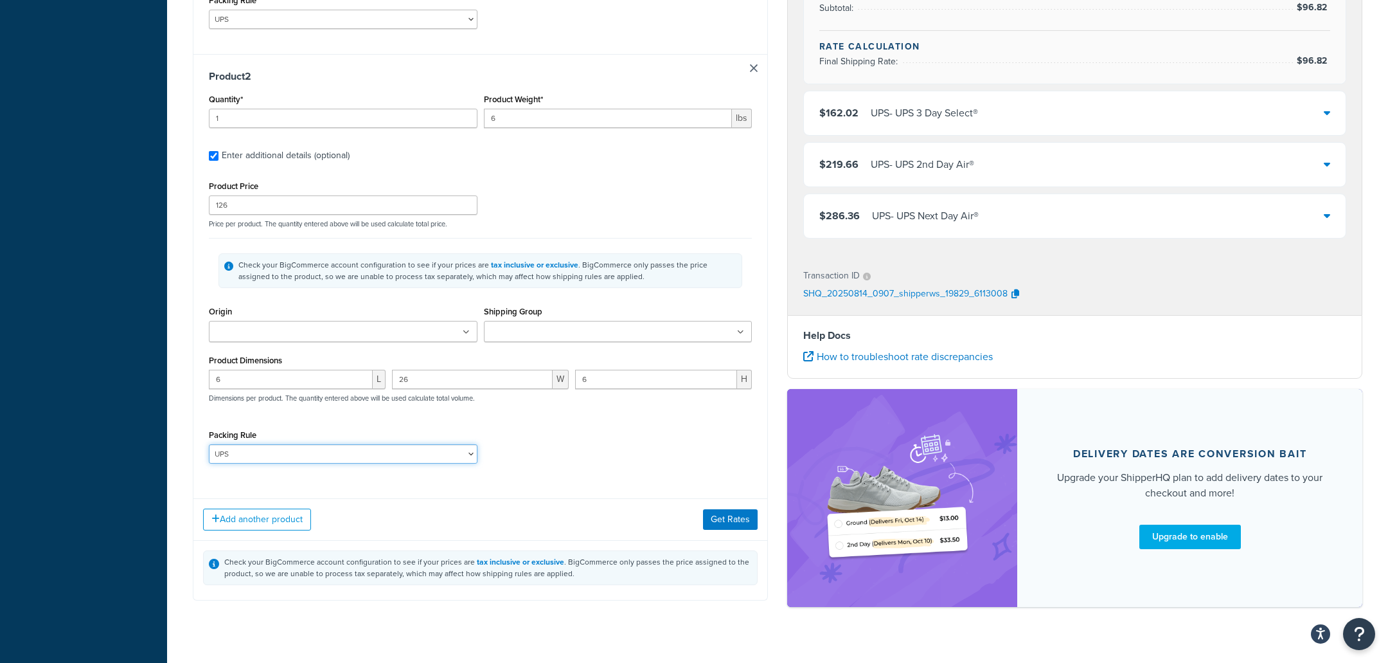
select select
click option at bounding box center [0, 0] width 0 height 0
click at [742, 528] on button "Get Rates" at bounding box center [730, 519] width 55 height 21
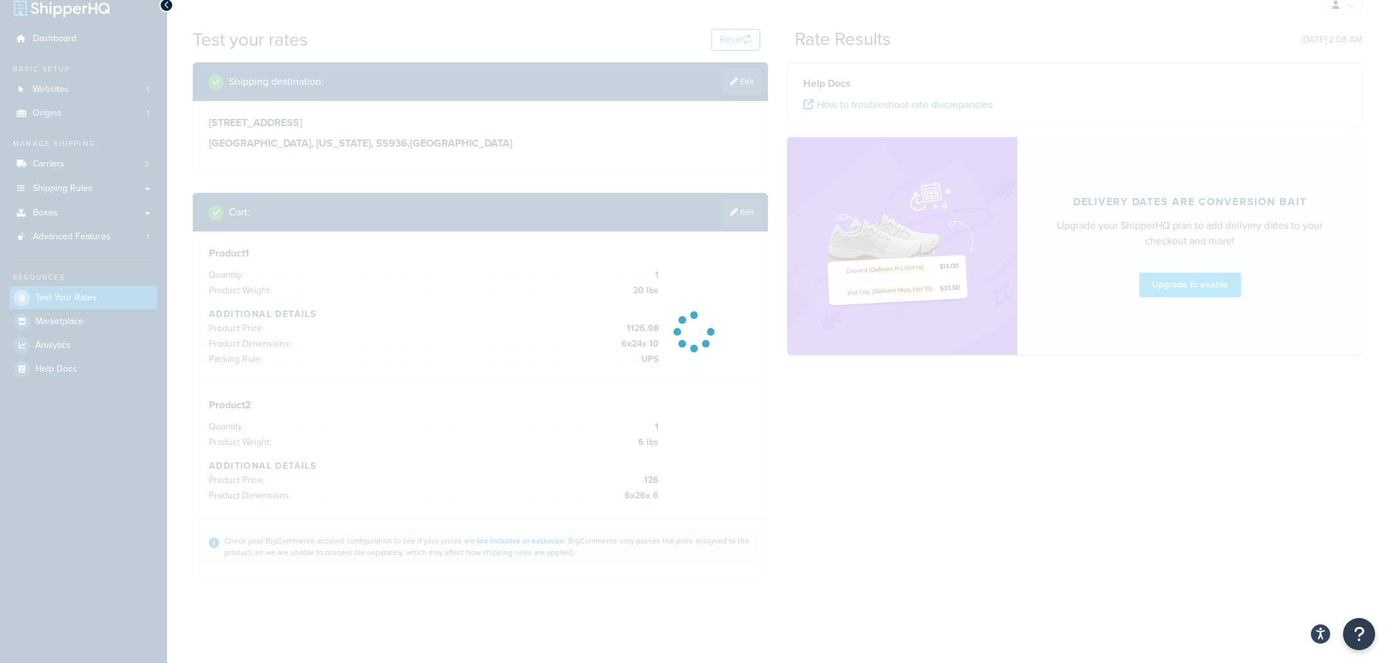
scroll to position [17, 0]
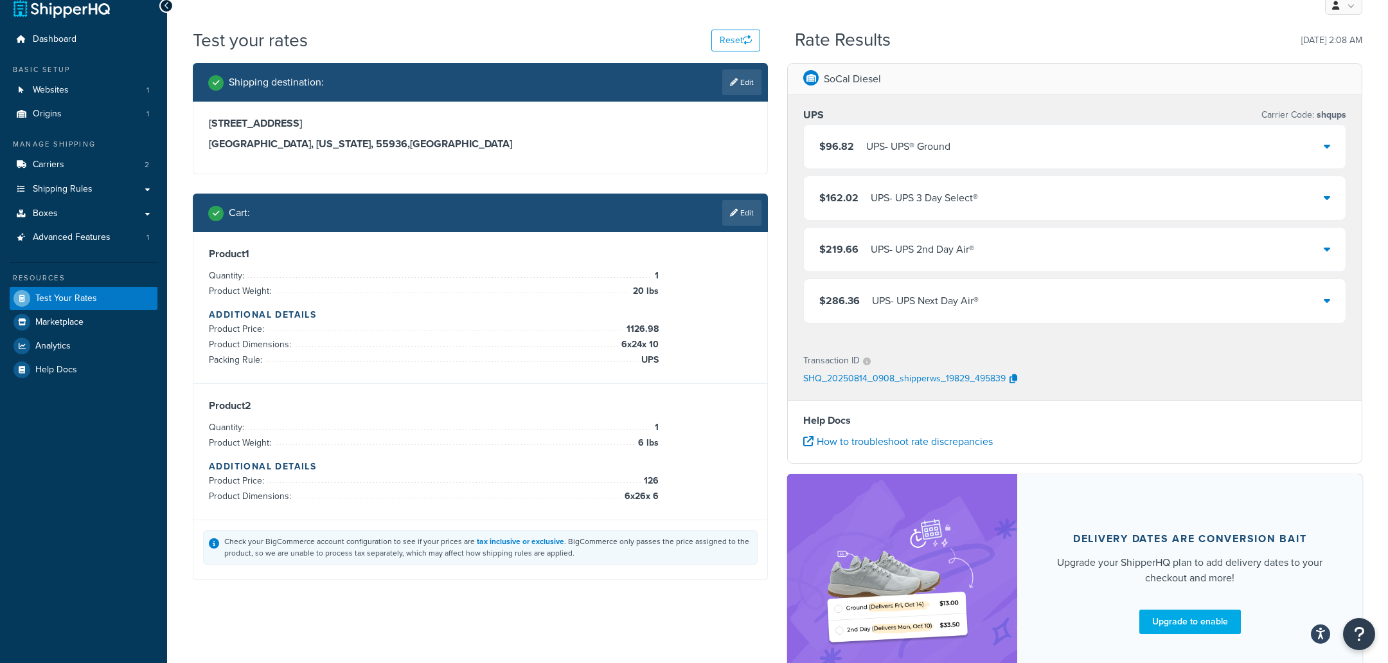
click at [899, 142] on div "UPS - UPS® Ground" at bounding box center [908, 147] width 84 height 18
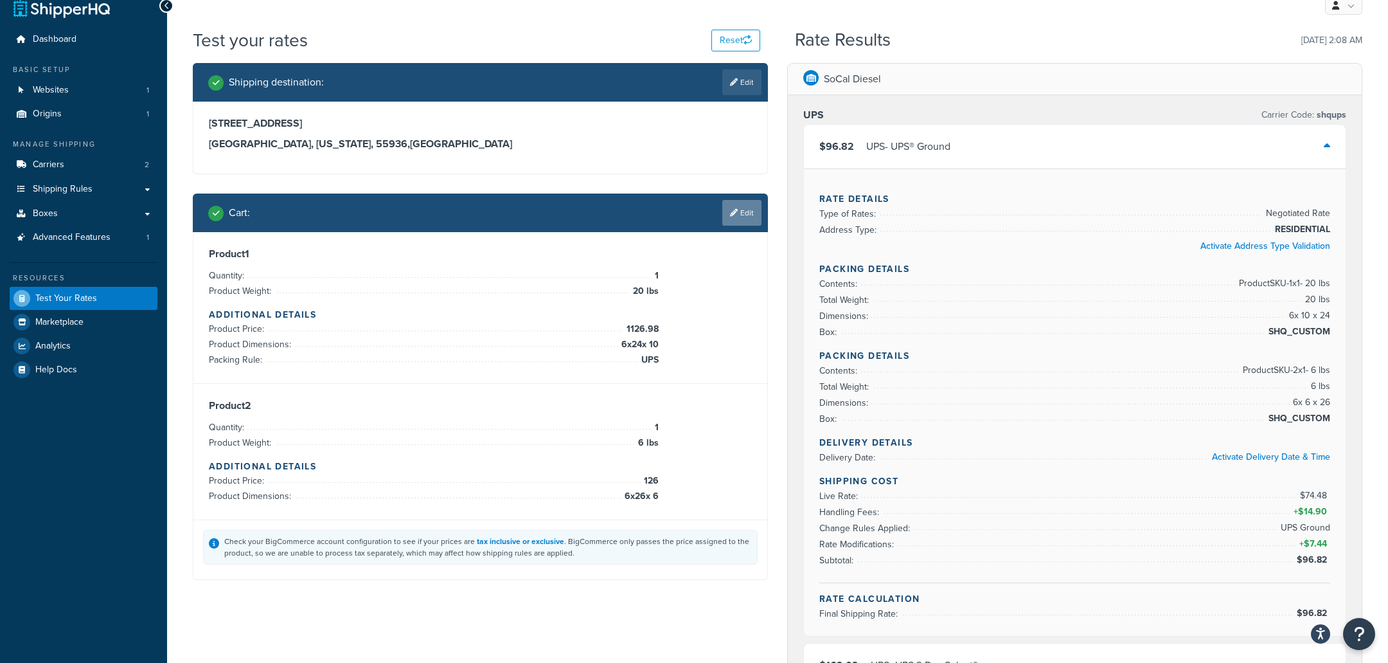
click at [740, 215] on link "Edit" at bounding box center [741, 213] width 39 height 26
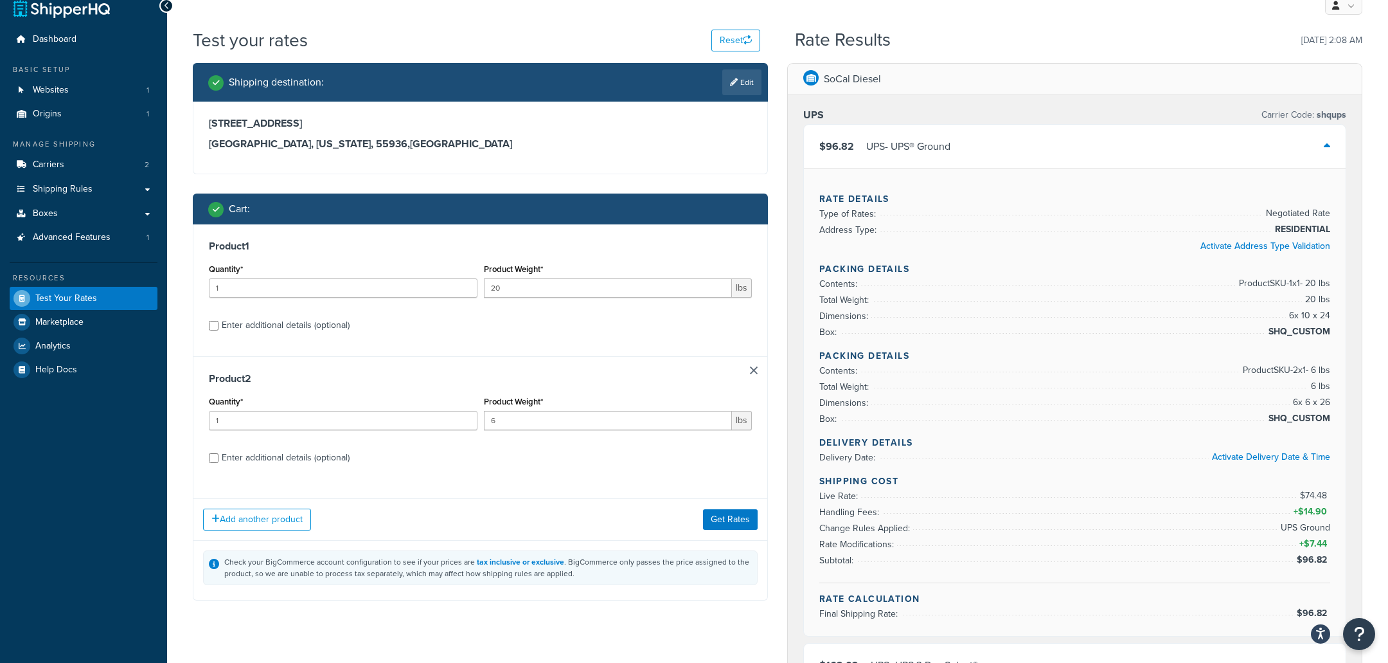
click at [252, 332] on div "Enter additional details (optional)" at bounding box center [286, 325] width 128 height 18
click at [219, 330] on input "Enter additional details (optional)" at bounding box center [214, 326] width 10 height 10
checkbox input "true"
select select "2347"
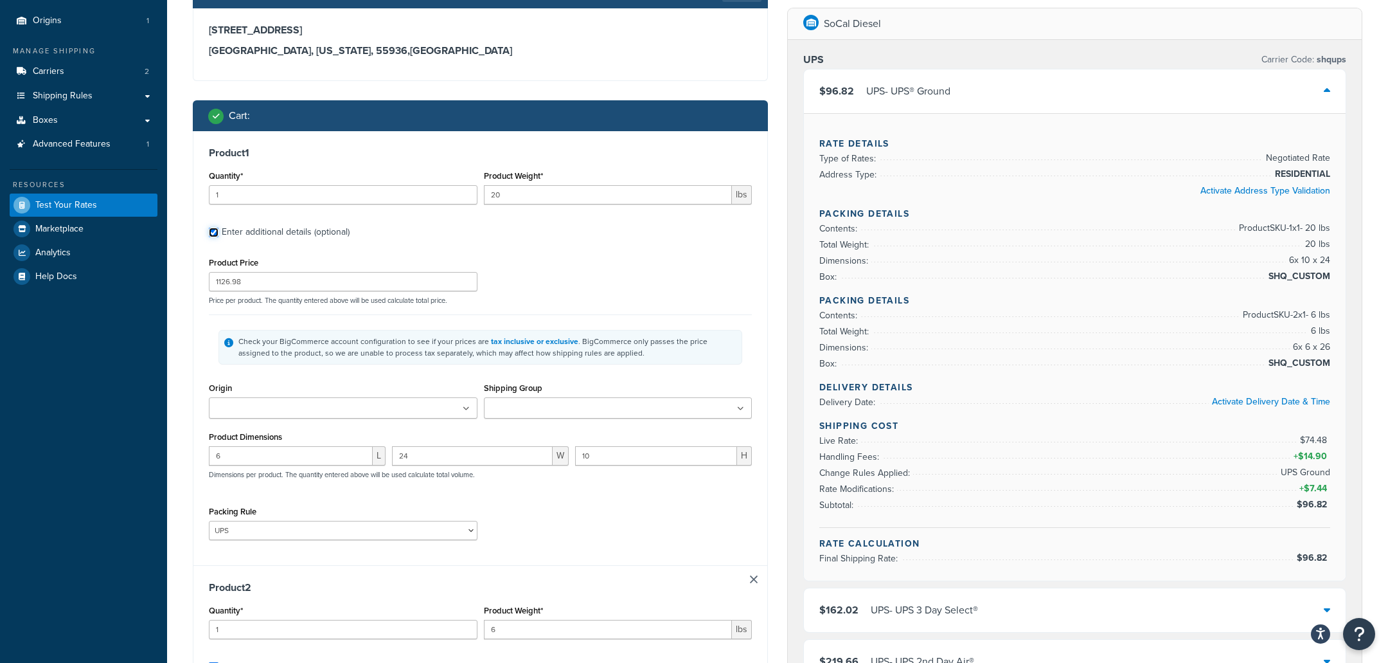
scroll to position [118, 0]
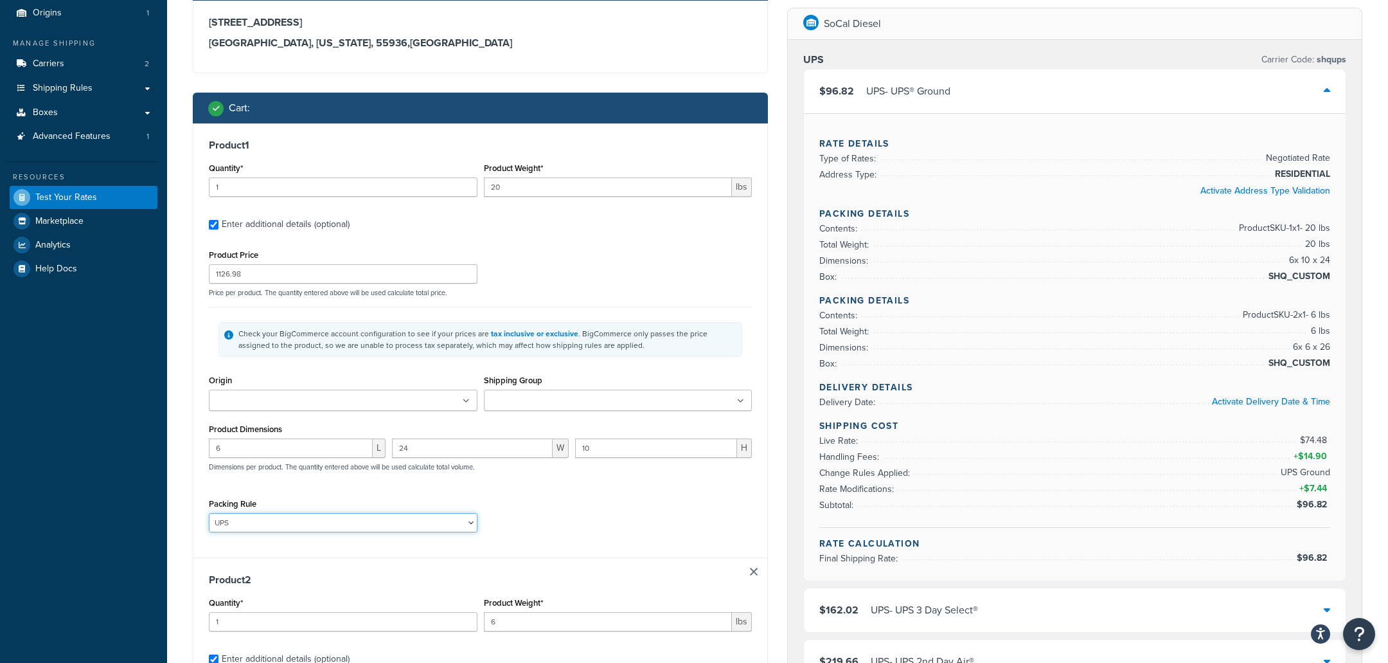
select select
click option at bounding box center [0, 0] width 0 height 0
click at [608, 508] on div "Packing Rule UPS" at bounding box center [481, 518] width 550 height 47
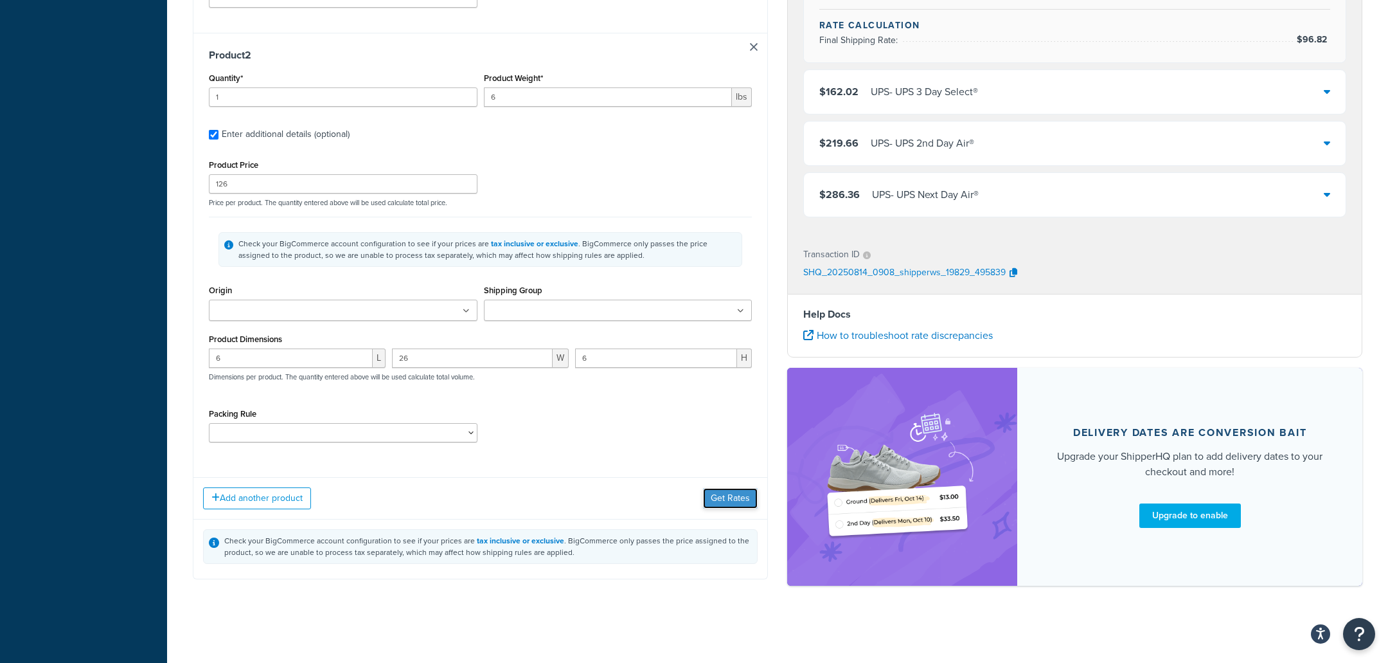
click at [738, 507] on button "Get Rates" at bounding box center [730, 498] width 55 height 21
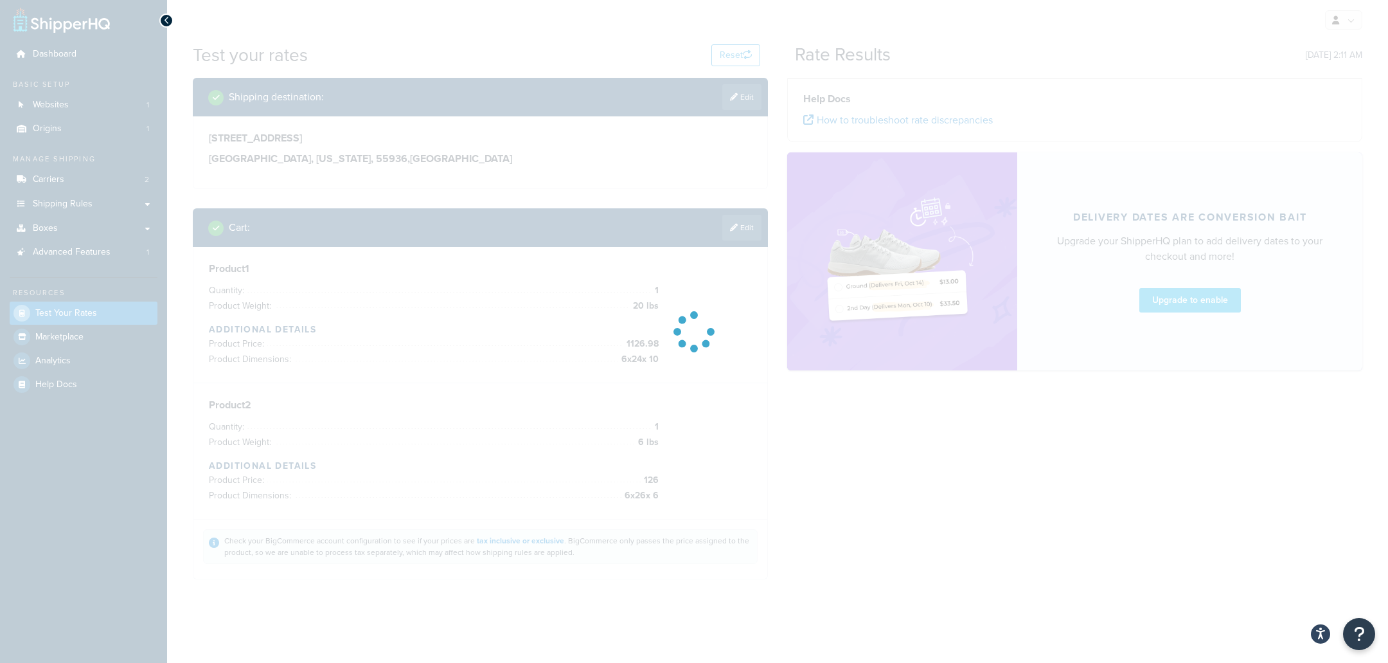
scroll to position [2, 0]
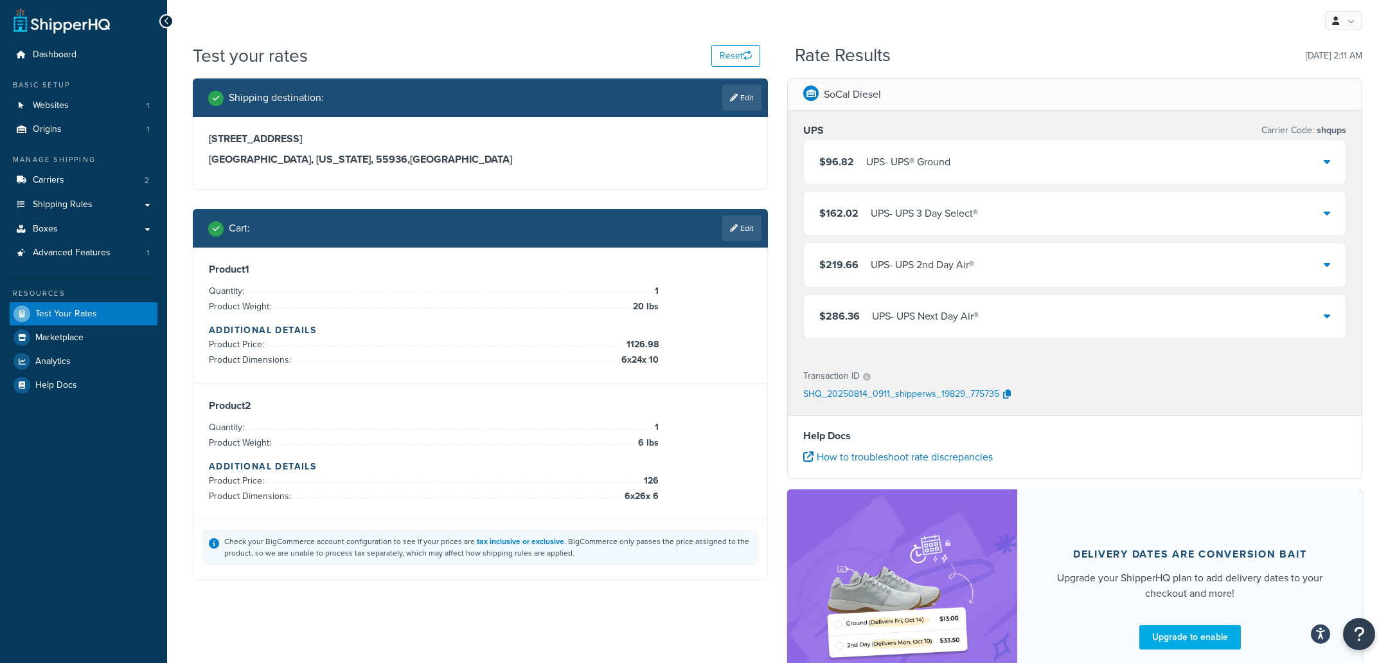
click at [882, 170] on div "UPS - UPS® Ground" at bounding box center [908, 162] width 84 height 18
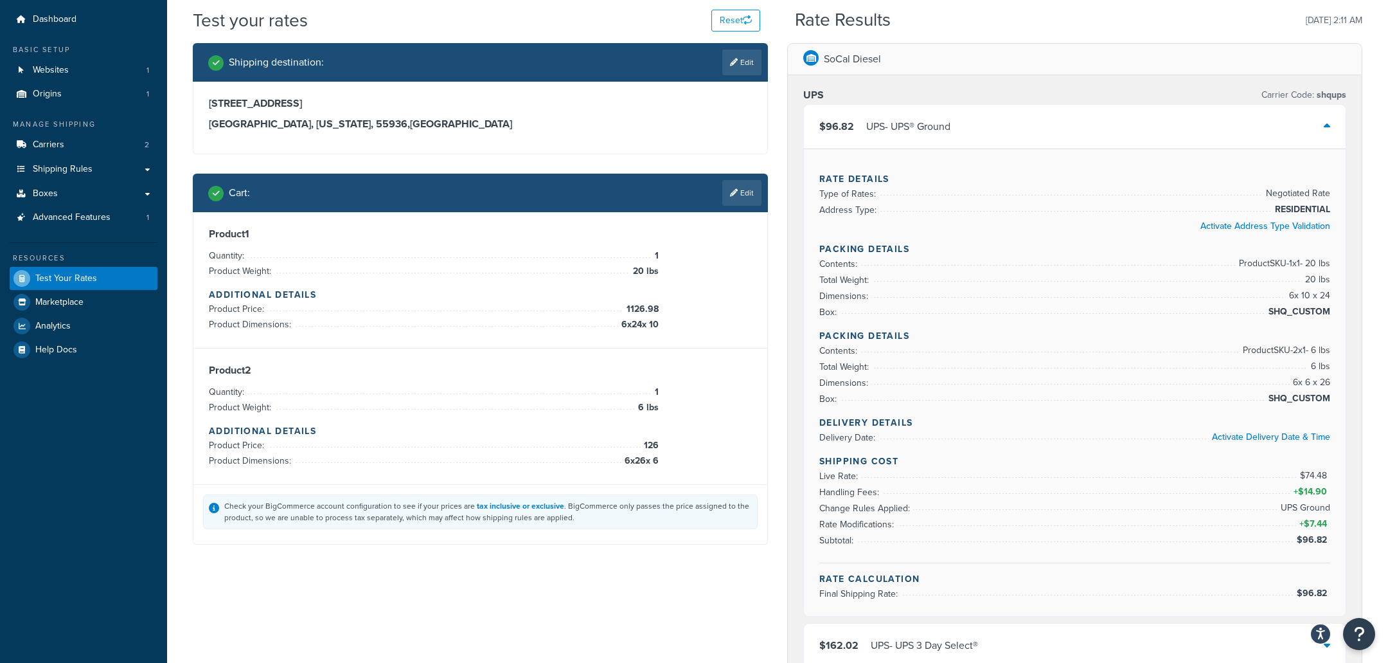
scroll to position [43, 0]
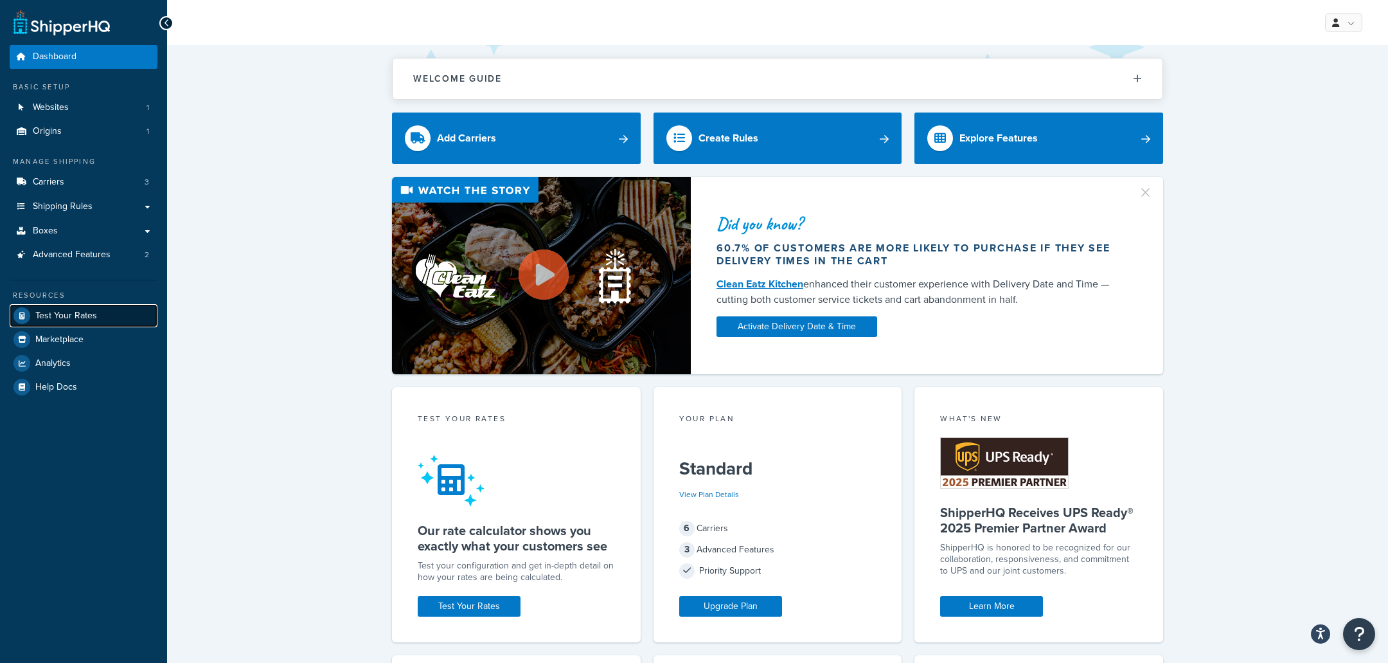
click at [132, 318] on link "Test Your Rates" at bounding box center [84, 315] width 148 height 23
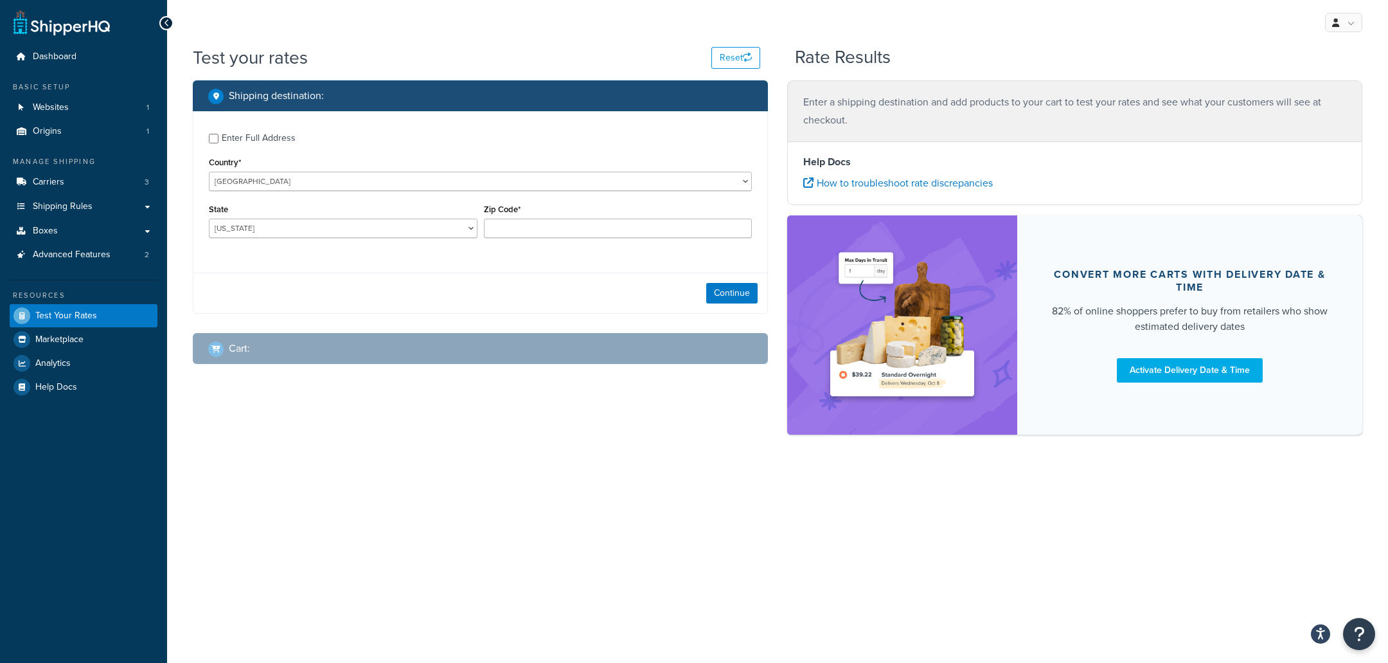
click at [595, 242] on div "Zip Code*" at bounding box center [618, 224] width 275 height 47
click at [595, 237] on input "Zip Code*" at bounding box center [618, 228] width 269 height 19
type input "35005"
click at [729, 299] on button "Continue" at bounding box center [731, 293] width 51 height 21
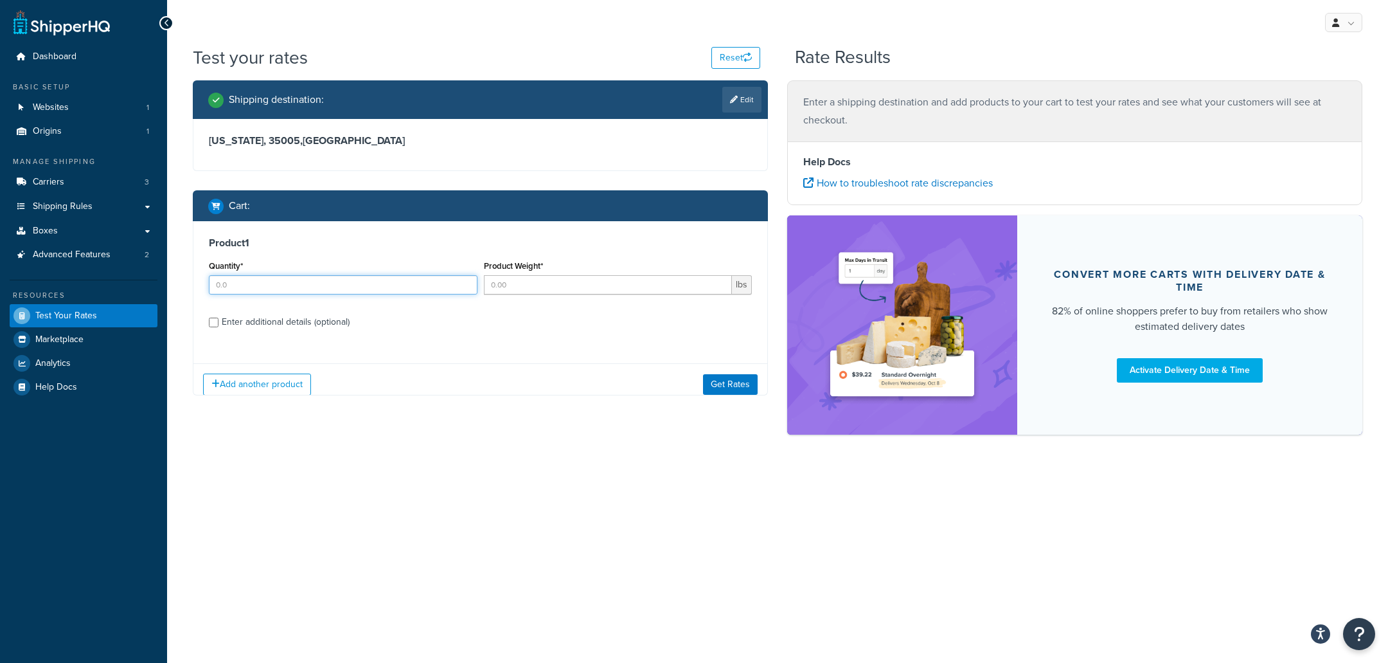
click at [373, 284] on input "Quantity*" at bounding box center [343, 284] width 269 height 19
type input "1"
type input "5"
click at [743, 389] on button "Get Rates" at bounding box center [730, 383] width 55 height 21
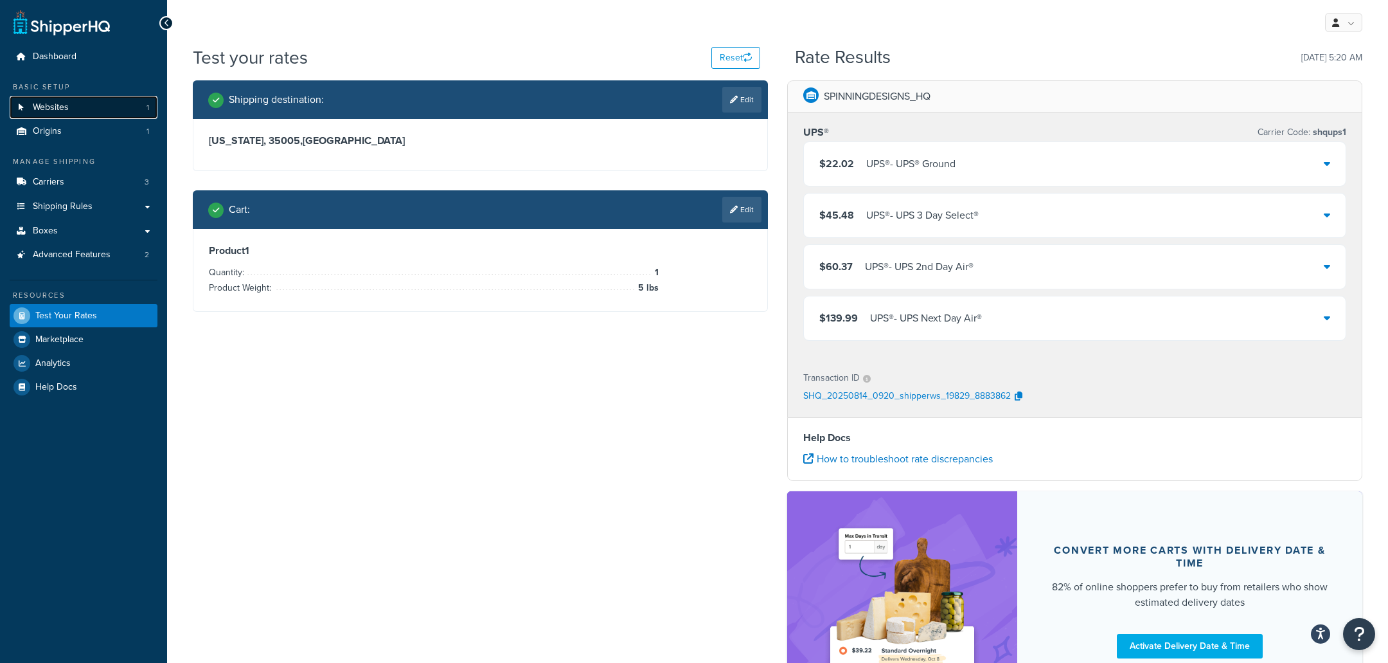
click at [100, 103] on link "Websites 1" at bounding box center [84, 108] width 148 height 24
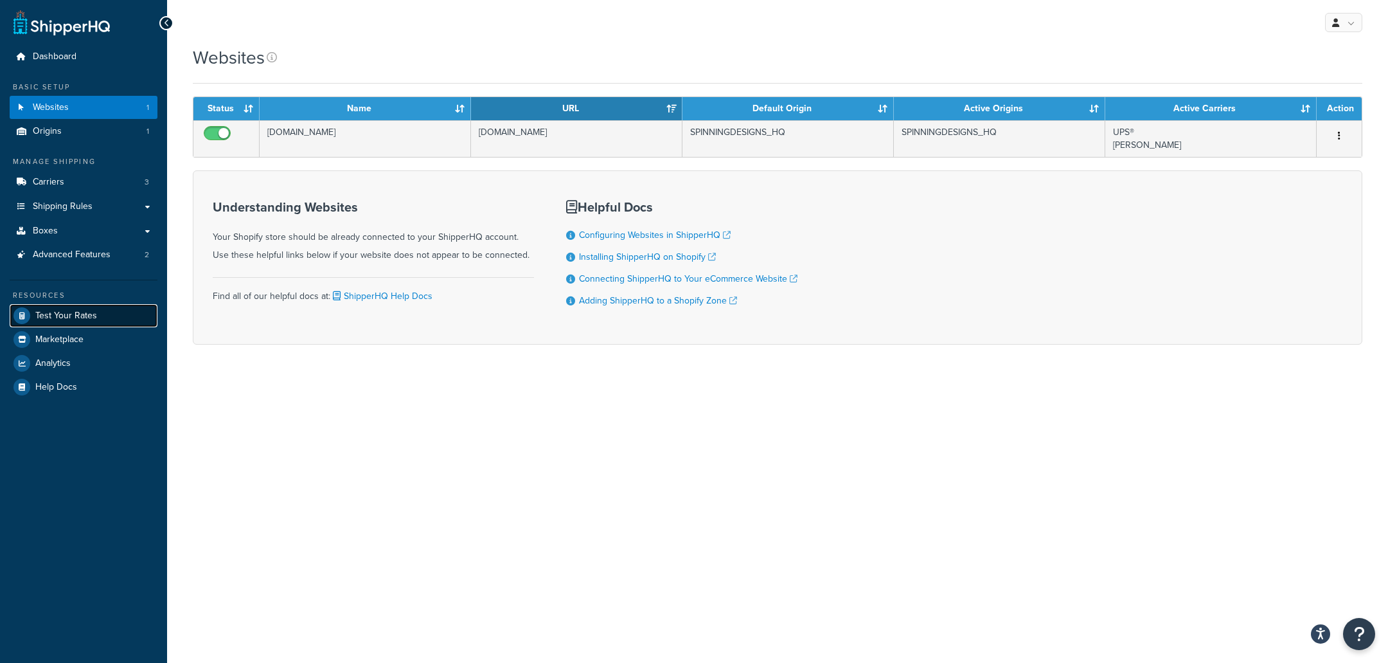
click at [129, 312] on link "Test Your Rates" at bounding box center [84, 315] width 148 height 23
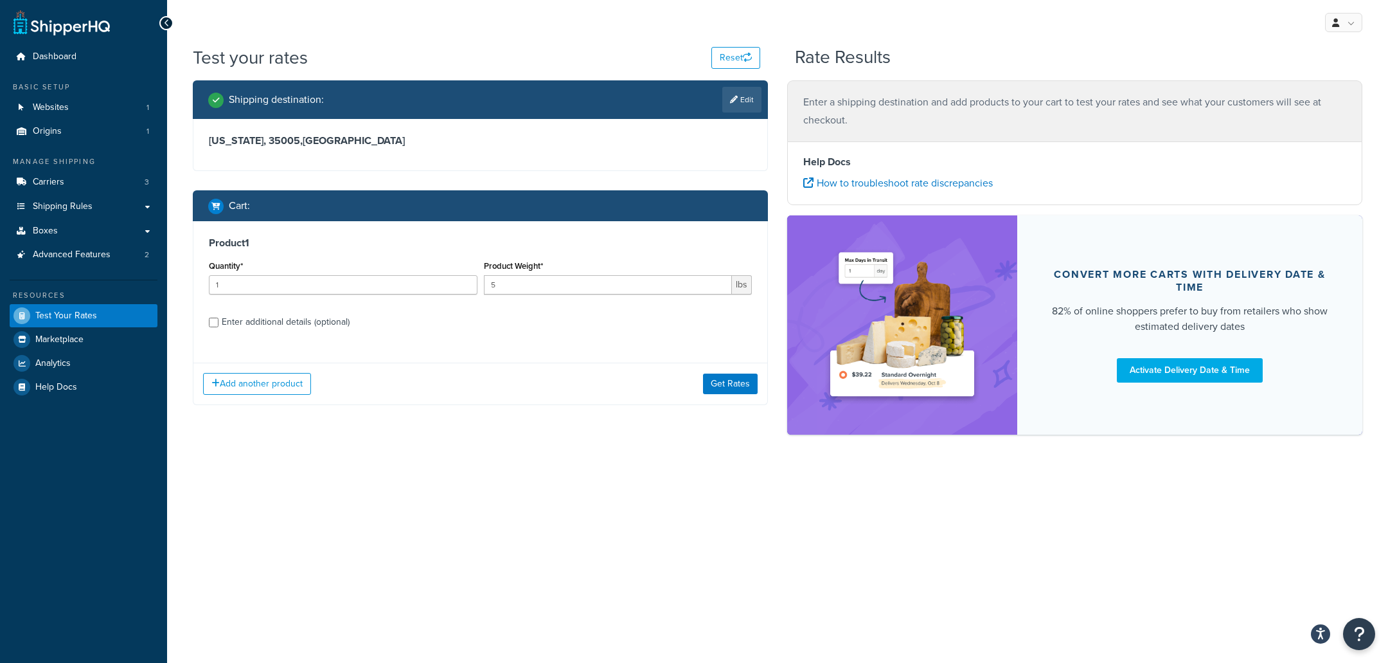
click at [742, 395] on div "Add another product Get Rates" at bounding box center [480, 383] width 574 height 42
click at [742, 382] on button "Get Rates" at bounding box center [730, 383] width 55 height 21
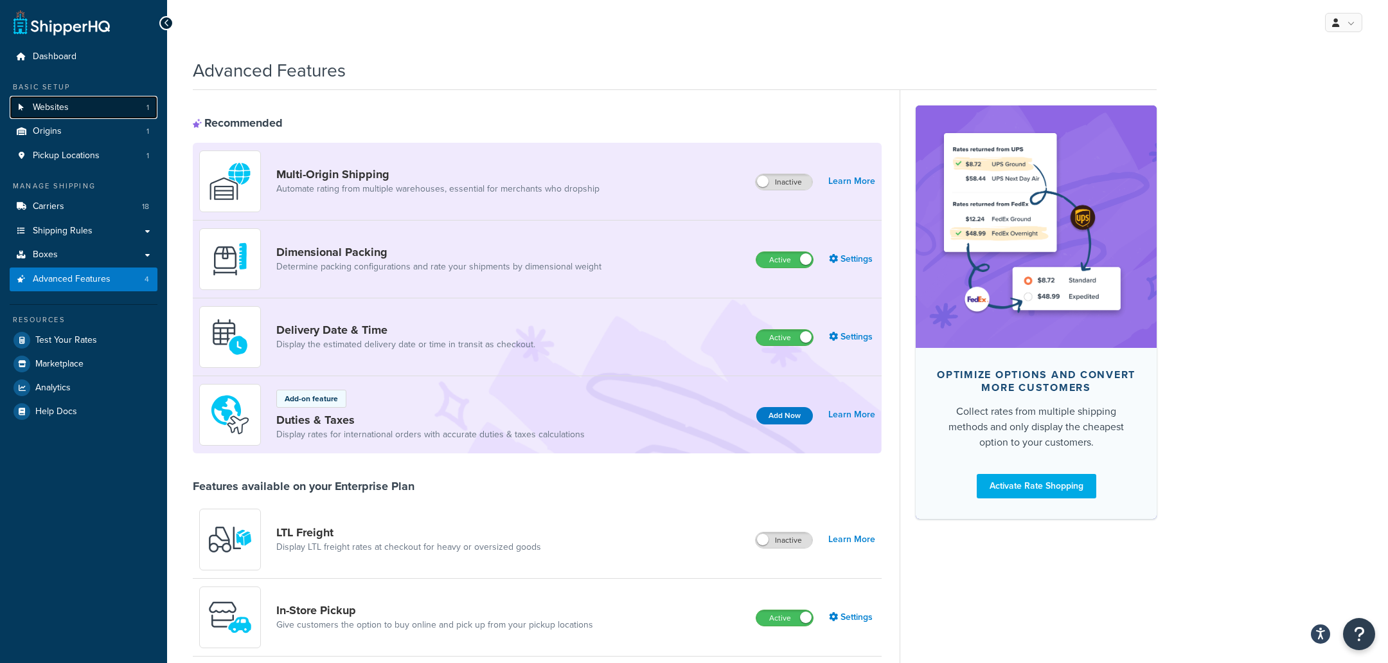
click at [121, 100] on link "Websites 1" at bounding box center [84, 108] width 148 height 24
